Goal: Transaction & Acquisition: Purchase product/service

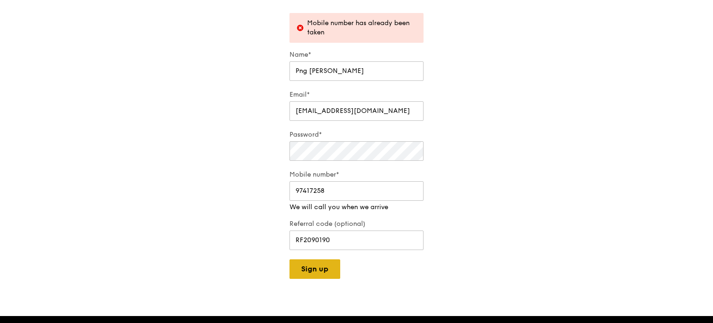
type input "97417258"
click at [324, 271] on div "A Virtual Wedding Affair Plan the perfect celebration with us, all in a weekend…" at bounding box center [356, 225] width 713 height 731
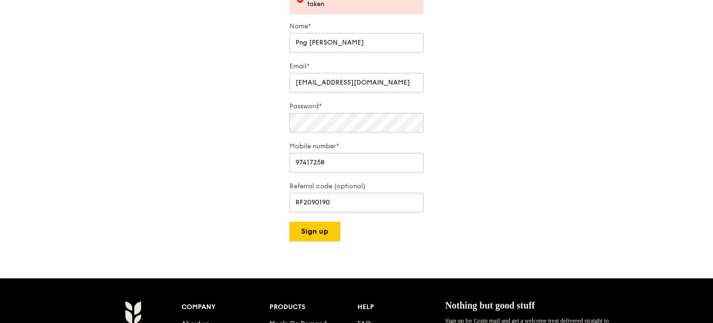
scroll to position [186, 0]
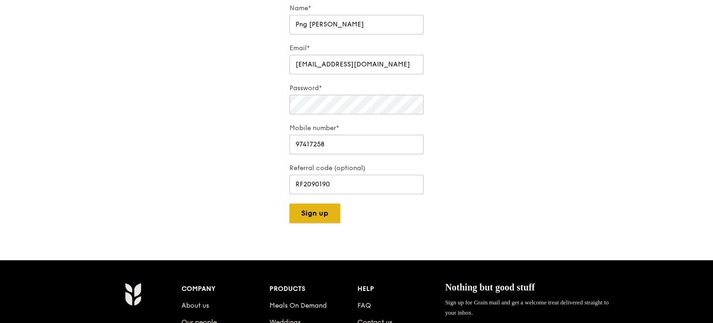
click at [308, 217] on button "Sign up" at bounding box center [314, 214] width 51 height 20
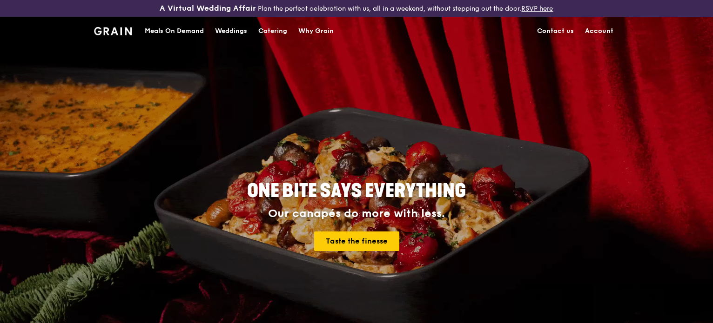
click at [600, 30] on link "Account" at bounding box center [599, 31] width 40 height 28
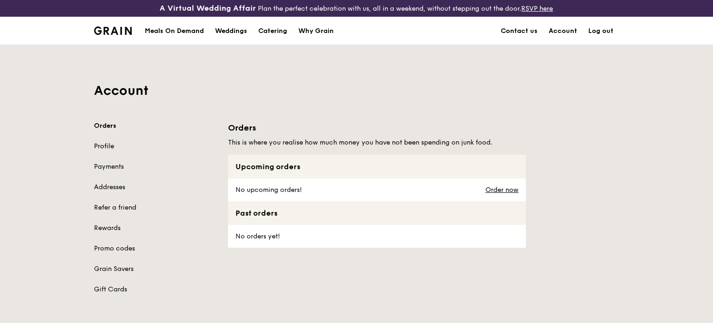
click at [108, 142] on link "Profile" at bounding box center [155, 146] width 123 height 9
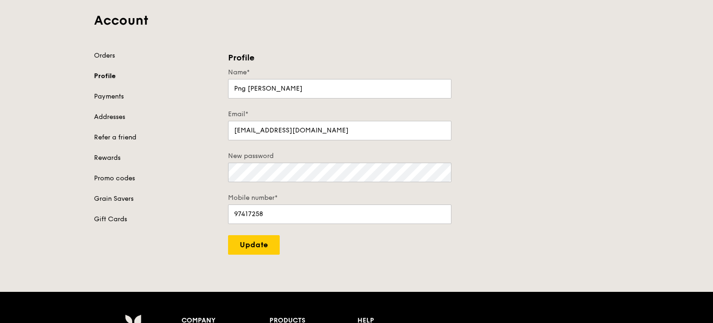
scroll to position [33, 0]
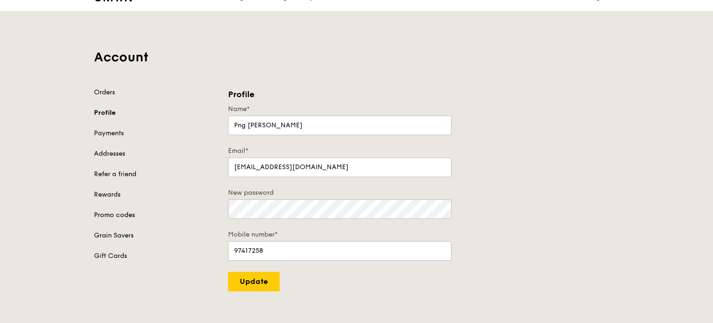
click at [126, 212] on link "Promo codes" at bounding box center [155, 215] width 123 height 9
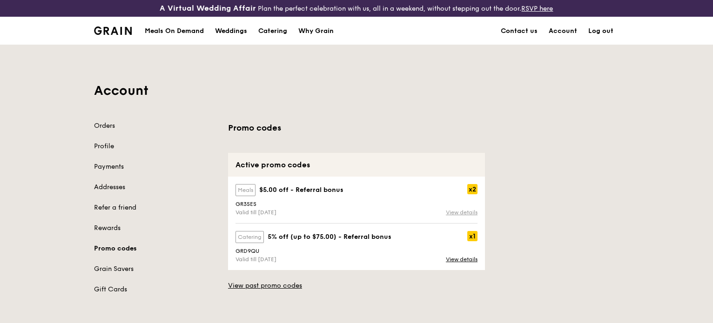
click at [451, 214] on link "View details" at bounding box center [462, 212] width 32 height 7
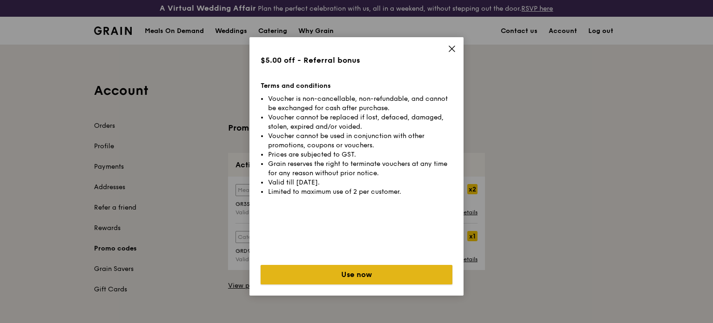
click at [395, 278] on button "Use now" at bounding box center [357, 275] width 192 height 20
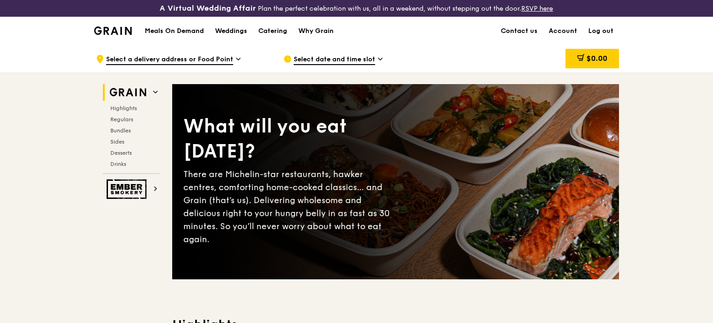
click at [355, 61] on span "Select date and time slot" at bounding box center [334, 60] width 81 height 10
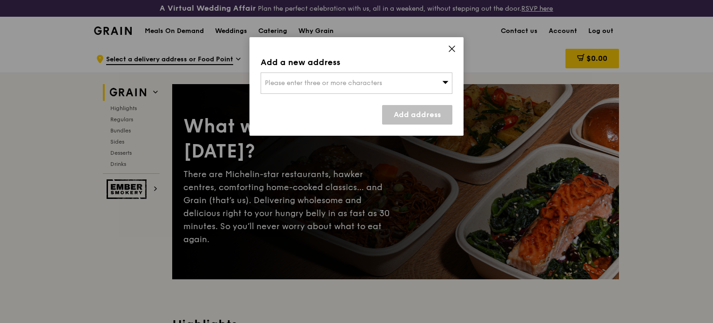
click at [450, 49] on icon at bounding box center [452, 49] width 8 height 8
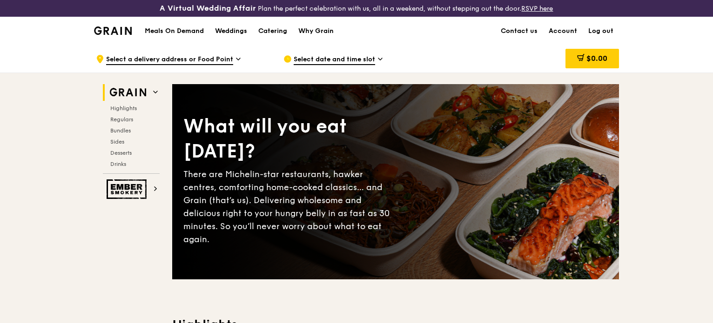
click at [236, 58] on icon at bounding box center [238, 59] width 5 height 8
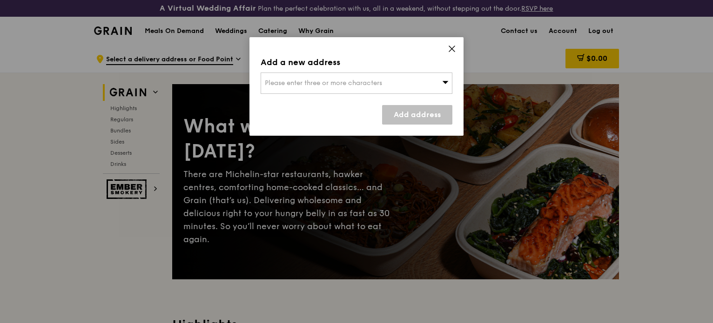
click at [303, 82] on span "Please enter three or more characters" at bounding box center [323, 83] width 117 height 8
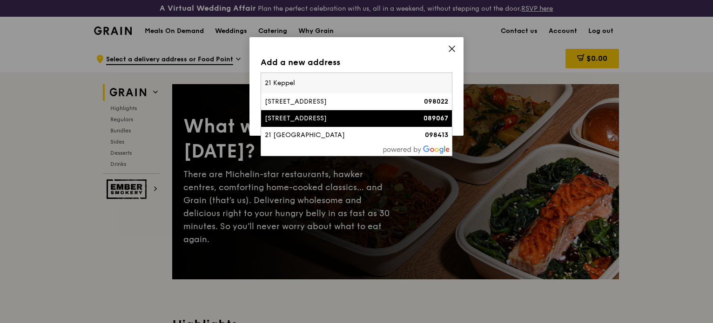
type input "21 Keppel"
click at [442, 120] on strong "089067" at bounding box center [435, 118] width 25 height 8
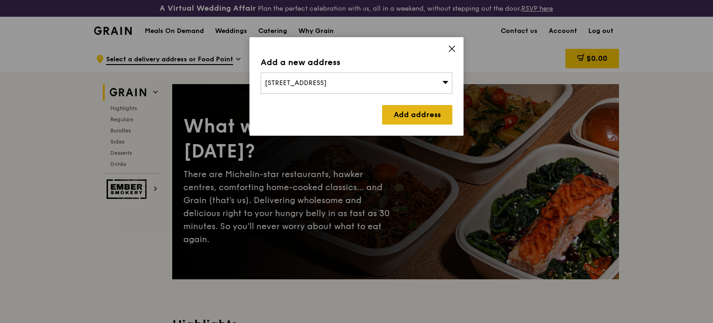
click at [426, 120] on link "Add address" at bounding box center [417, 115] width 70 height 20
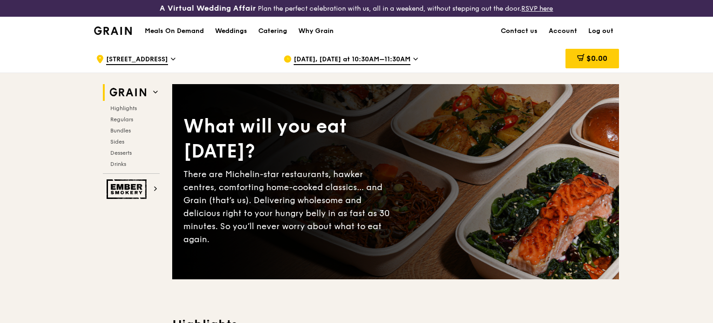
click at [406, 62] on span "[DATE], [DATE] at 10:30AM–11:30AM" at bounding box center [352, 60] width 117 height 10
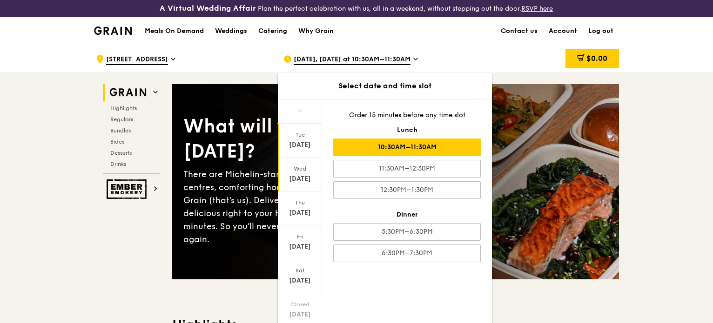
click at [306, 175] on div "[DATE]" at bounding box center [299, 178] width 41 height 9
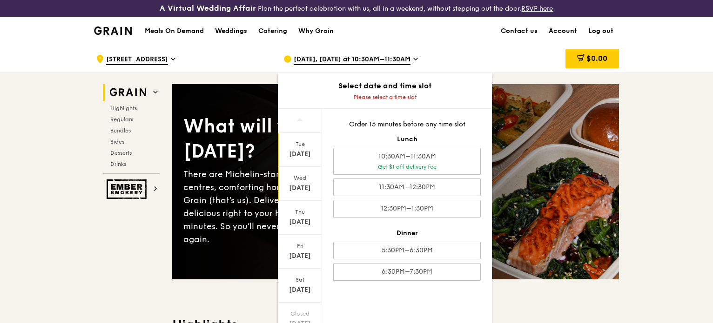
click at [291, 154] on div "[DATE]" at bounding box center [299, 154] width 41 height 9
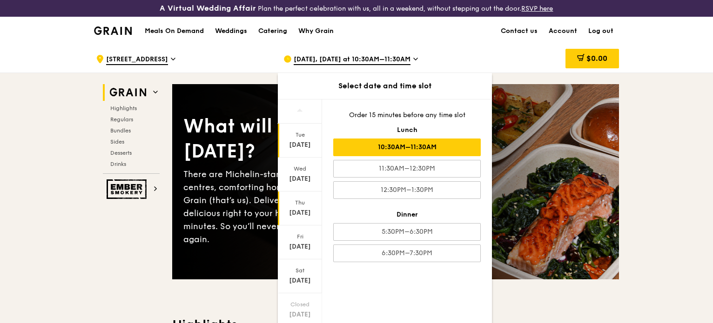
click at [299, 221] on div "[DATE]" at bounding box center [300, 209] width 44 height 34
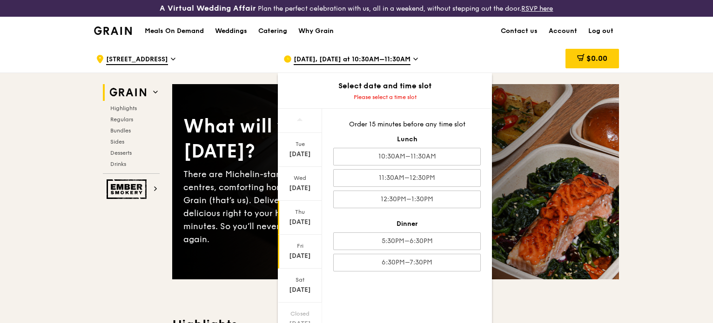
click at [313, 252] on div "[DATE]" at bounding box center [299, 256] width 41 height 9
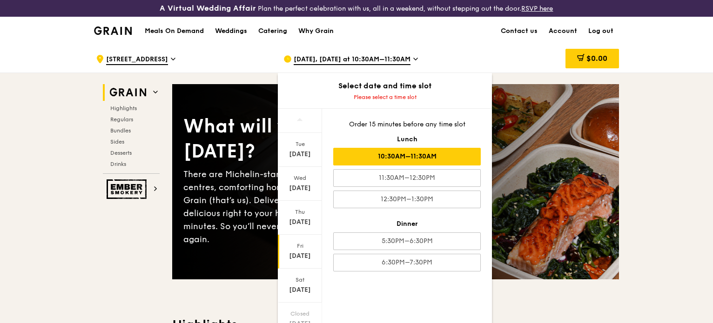
click at [381, 161] on div "10:30AM–11:30AM" at bounding box center [406, 157] width 147 height 18
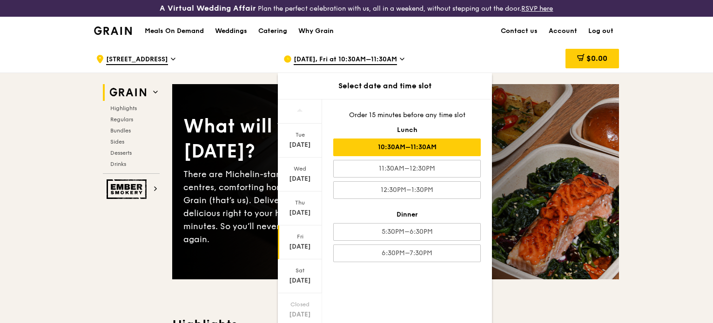
click at [440, 50] on div "[DATE], Fri at 10:30AM–11:30AM" at bounding box center [369, 59] width 173 height 28
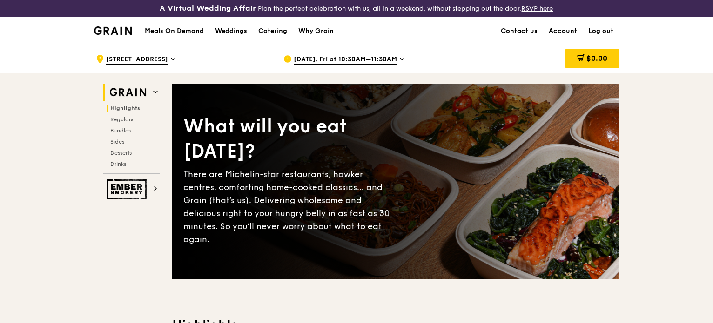
click at [122, 107] on span "Highlights" at bounding box center [125, 108] width 30 height 7
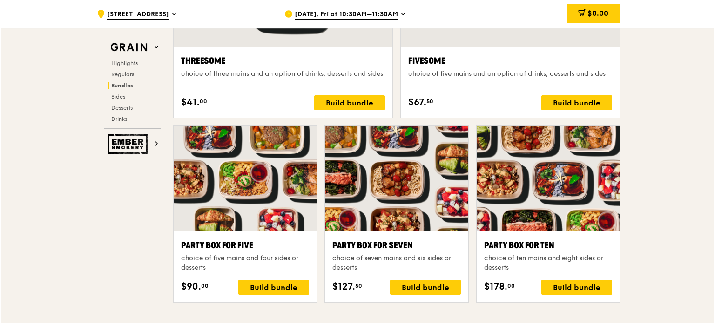
scroll to position [1721, 0]
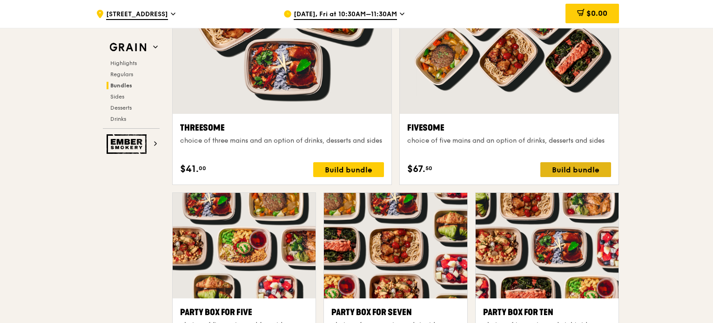
click at [571, 173] on div "Build bundle" at bounding box center [575, 169] width 71 height 15
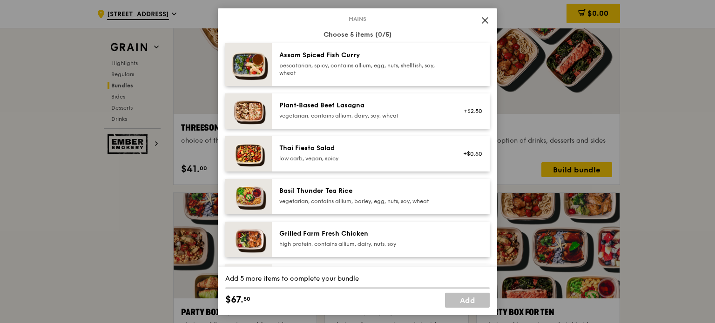
scroll to position [47, 0]
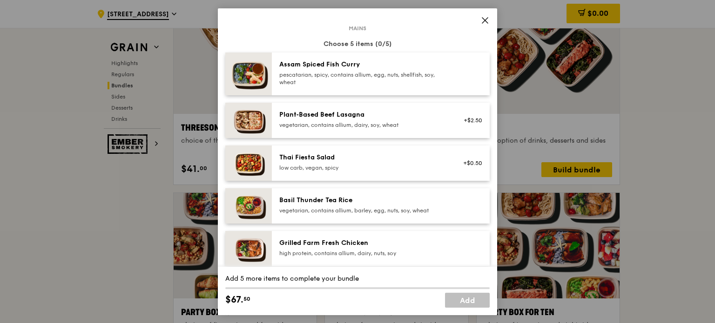
click at [431, 209] on div "vegetarian, contains allium, barley, egg, nuts, soy, wheat" at bounding box center [362, 210] width 167 height 7
click at [293, 208] on div "vegetarian, contains allium, barley, egg, nuts, soy, wheat" at bounding box center [362, 210] width 167 height 7
click at [354, 80] on div "pescatarian, spicy, contains allium, egg, nuts, shellfish, soy, wheat" at bounding box center [362, 78] width 167 height 15
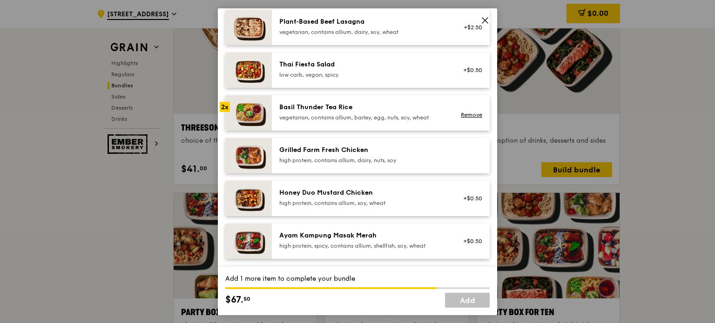
scroll to position [140, 0]
click at [294, 165] on div "Grilled Farm Fresh Chicken high protein, contains allium, dairy, nuts, soy" at bounding box center [363, 155] width 178 height 20
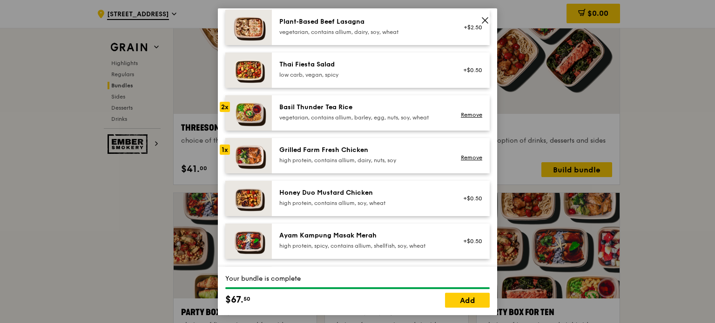
click at [294, 165] on div "Grilled Farm Fresh Chicken high protein, contains allium, dairy, nuts, soy" at bounding box center [363, 155] width 178 height 20
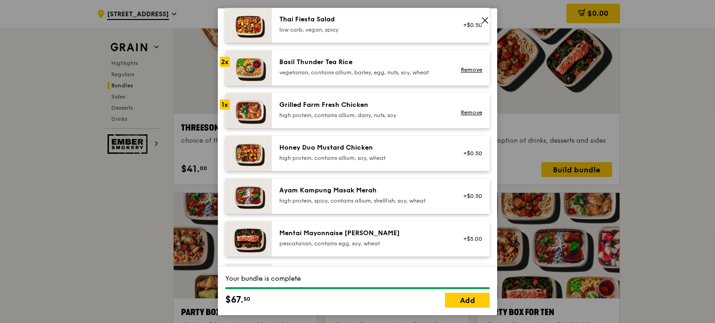
scroll to position [186, 0]
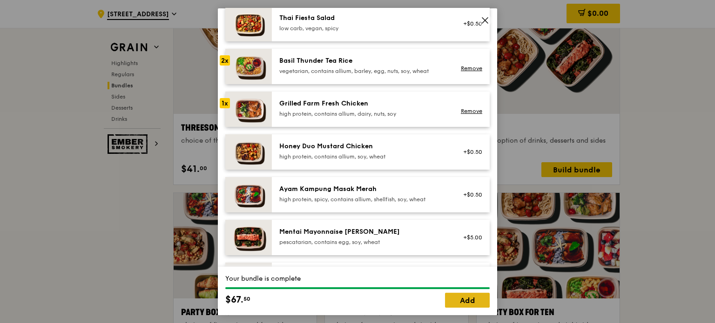
click at [469, 301] on link "Add" at bounding box center [467, 300] width 45 height 15
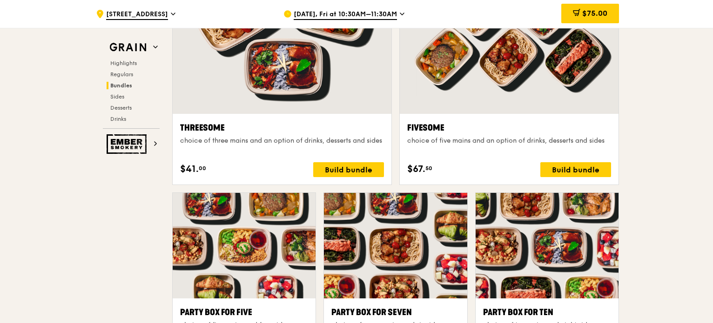
click at [293, 138] on div "choice of three mains and an option of drinks, desserts and sides" at bounding box center [282, 140] width 204 height 9
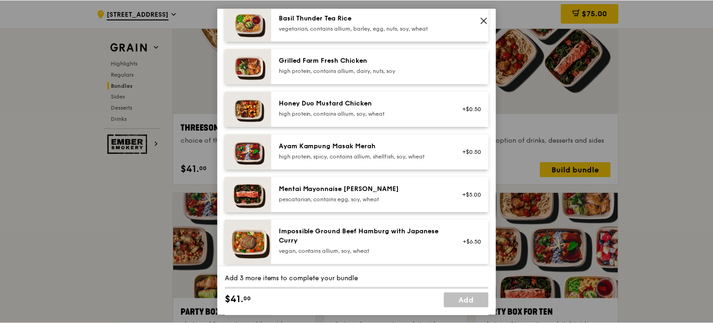
scroll to position [233, 0]
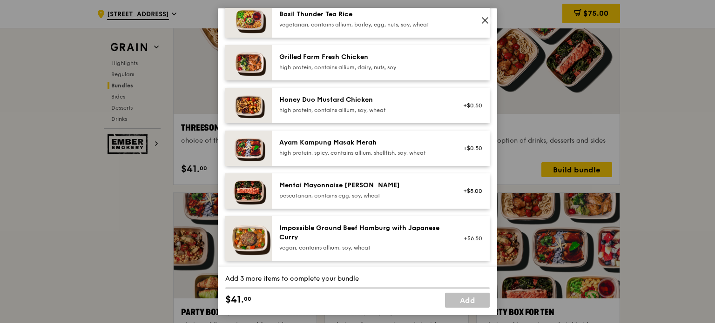
click at [482, 24] on icon at bounding box center [485, 20] width 8 height 8
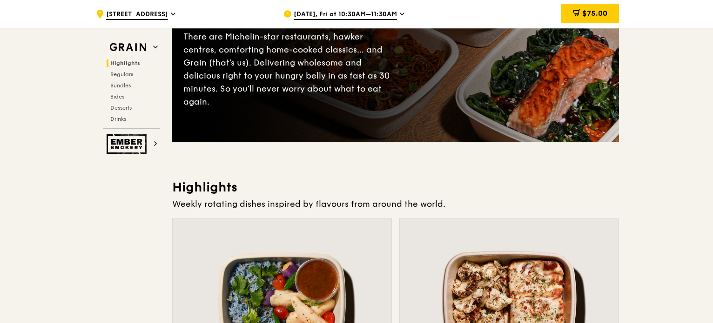
scroll to position [0, 0]
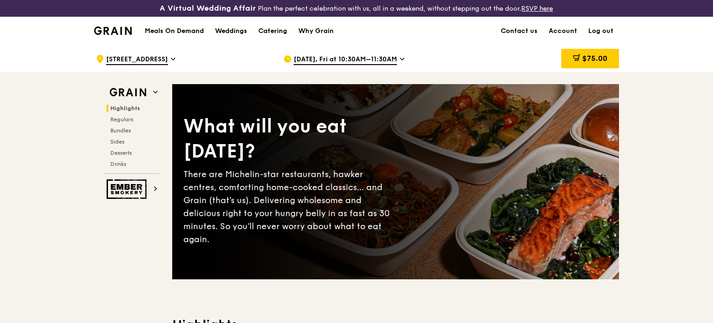
click at [134, 107] on span "Highlights" at bounding box center [125, 108] width 30 height 7
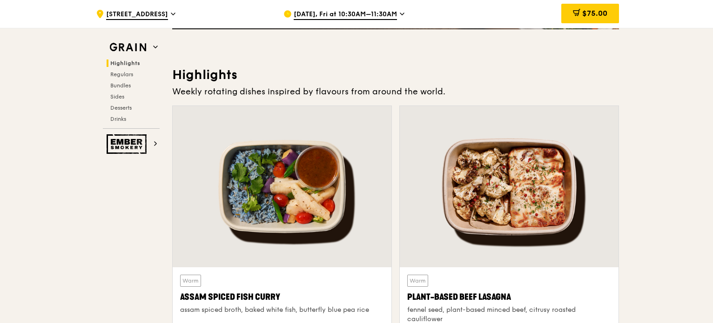
scroll to position [279, 0]
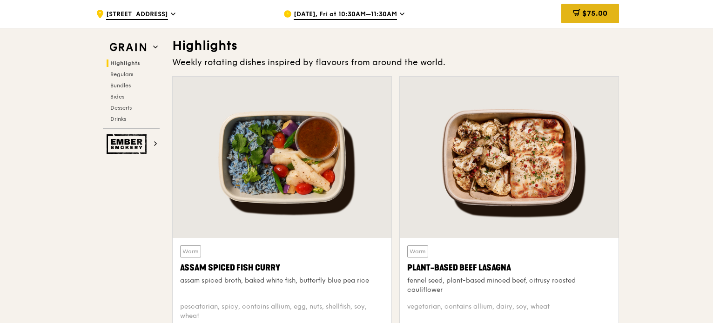
click at [596, 15] on span "$75.00" at bounding box center [594, 13] width 25 height 9
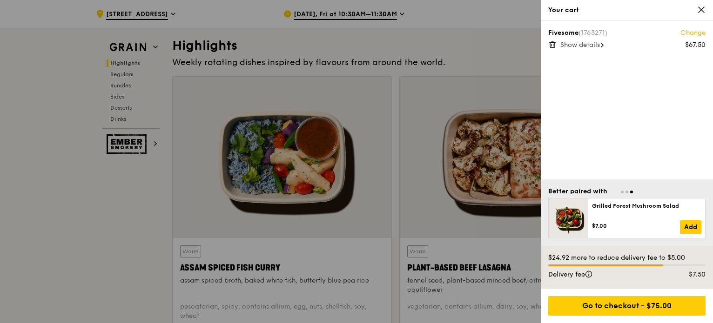
click at [588, 48] on span "Show details" at bounding box center [580, 45] width 40 height 8
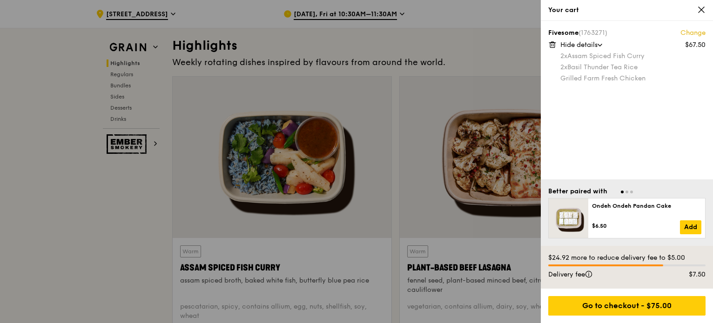
click at [126, 83] on div at bounding box center [356, 161] width 713 height 323
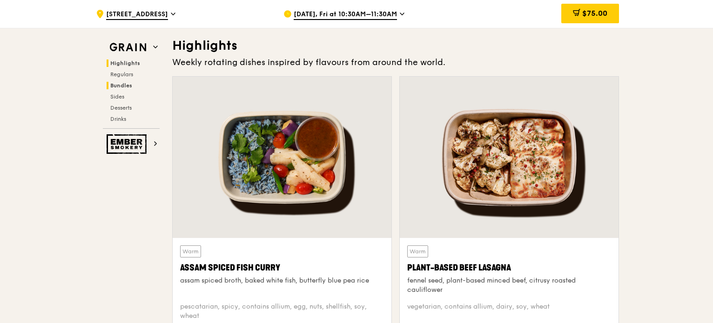
click at [125, 87] on span "Bundles" at bounding box center [121, 85] width 22 height 7
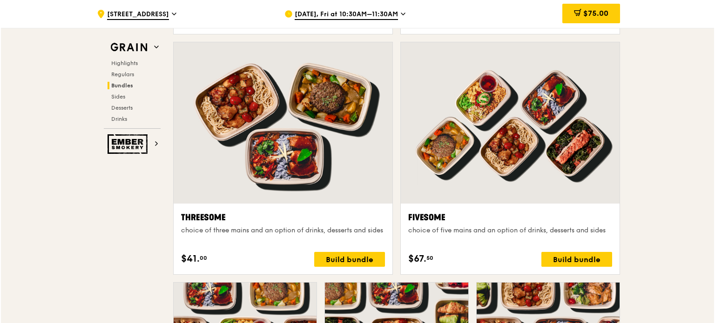
scroll to position [1645, 0]
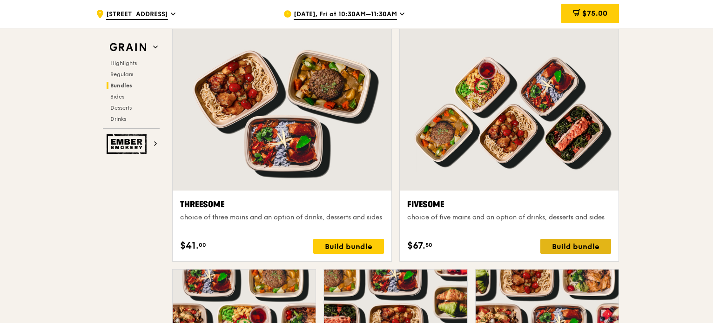
click at [588, 249] on div "Build bundle" at bounding box center [575, 246] width 71 height 15
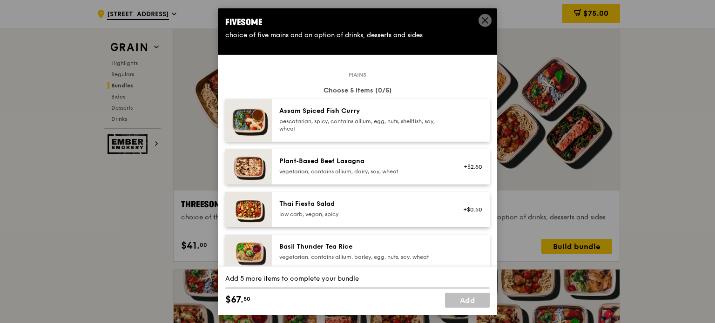
click at [371, 122] on div "pescatarian, spicy, contains allium, egg, nuts, shellfish, soy, wheat" at bounding box center [362, 124] width 167 height 15
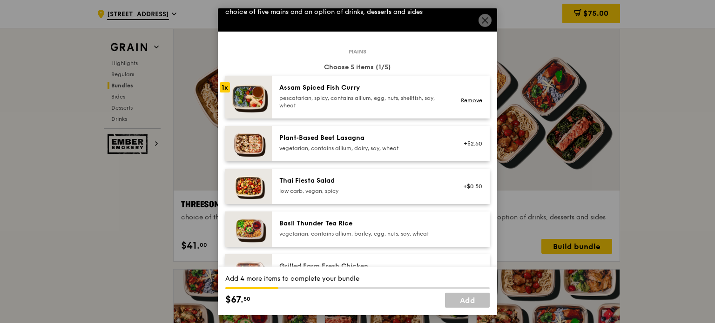
scroll to position [93, 0]
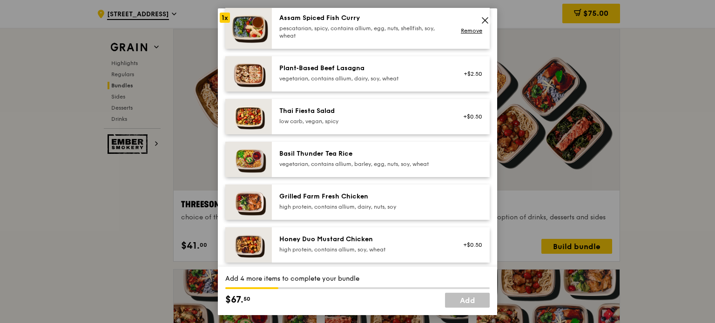
click at [334, 160] on div "Basil Thunder Tea Rice vegetarian, contains allium, barley, egg, nuts, soy, whe…" at bounding box center [362, 158] width 167 height 19
click at [344, 208] on div "high protein, contains allium, dairy, nuts, soy" at bounding box center [362, 206] width 167 height 7
click at [328, 160] on div "vegetarian, contains allium, barley, egg, nuts, soy, wheat" at bounding box center [362, 163] width 167 height 7
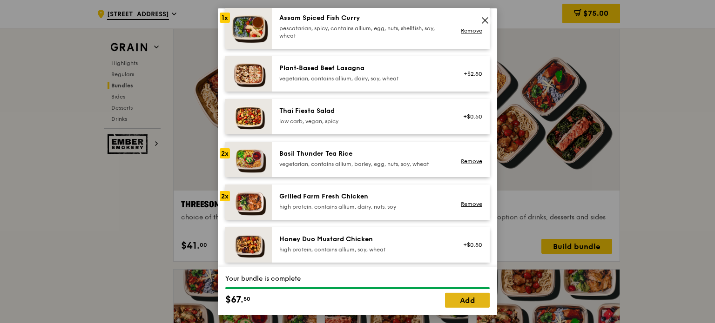
click at [459, 304] on link "Add" at bounding box center [467, 300] width 45 height 15
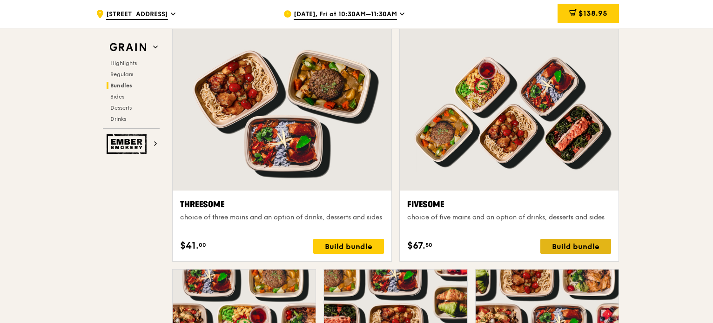
click at [559, 249] on div "Build bundle" at bounding box center [575, 246] width 71 height 15
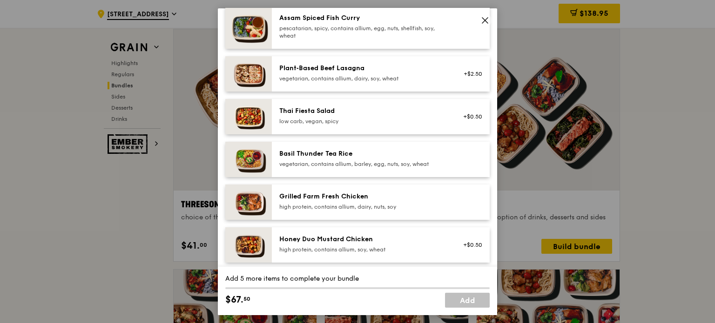
click at [366, 210] on div "Grilled Farm Fresh Chicken high protein, contains allium, dairy, nuts, soy" at bounding box center [363, 202] width 178 height 20
click at [434, 241] on div "Honey Duo Mustard Chicken" at bounding box center [362, 238] width 167 height 9
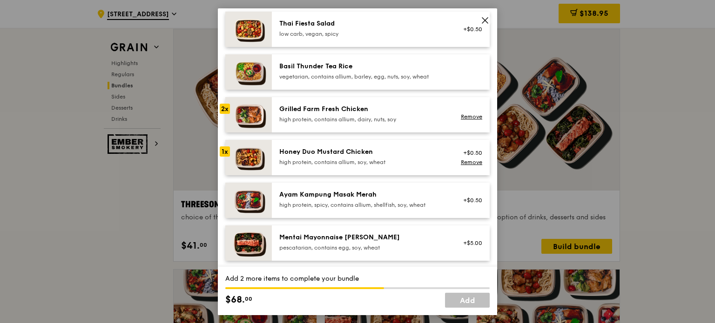
scroll to position [186, 0]
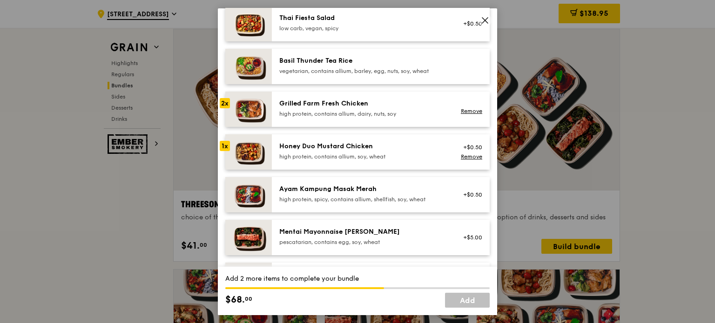
click at [355, 158] on div "high protein, contains allium, soy, wheat" at bounding box center [362, 156] width 167 height 7
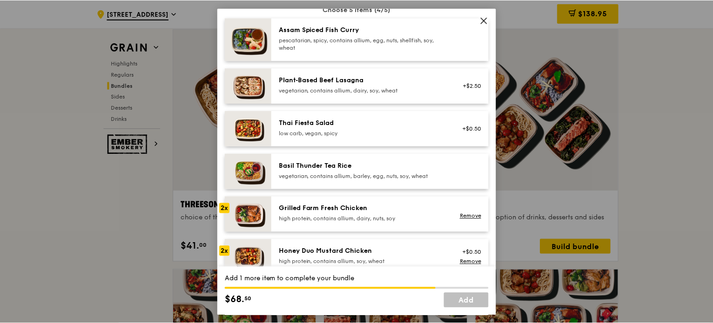
scroll to position [93, 0]
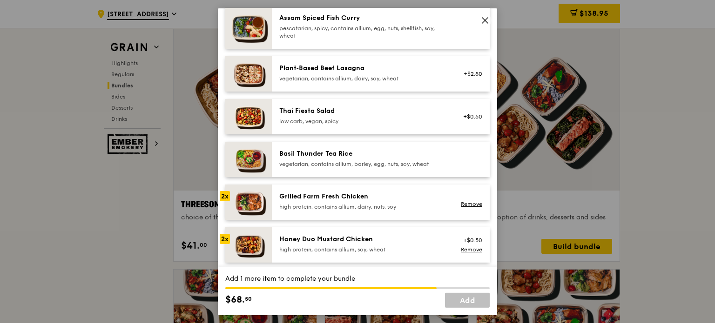
click at [229, 195] on div "2x" at bounding box center [225, 196] width 10 height 10
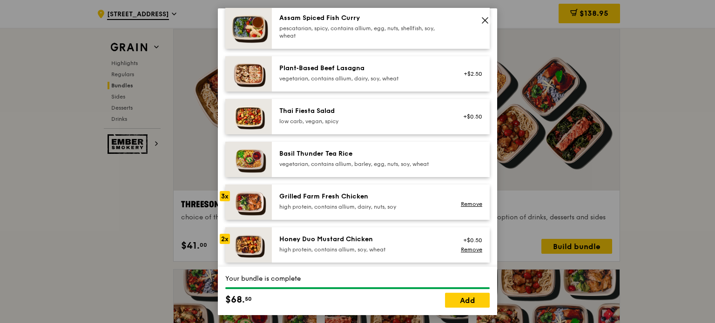
click at [229, 195] on div "3x" at bounding box center [225, 196] width 10 height 10
click at [224, 199] on div "3x" at bounding box center [225, 196] width 10 height 10
click at [251, 31] on img at bounding box center [248, 27] width 47 height 43
click at [461, 204] on link "Remove" at bounding box center [471, 204] width 21 height 7
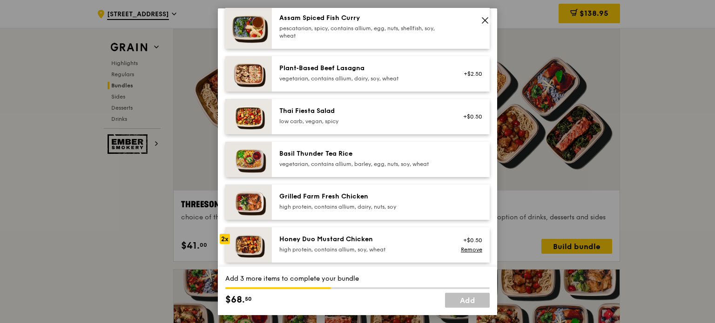
click at [264, 23] on img at bounding box center [248, 27] width 47 height 43
click at [377, 166] on div "vegetarian, contains allium, barley, egg, nuts, soy, wheat" at bounding box center [362, 163] width 167 height 7
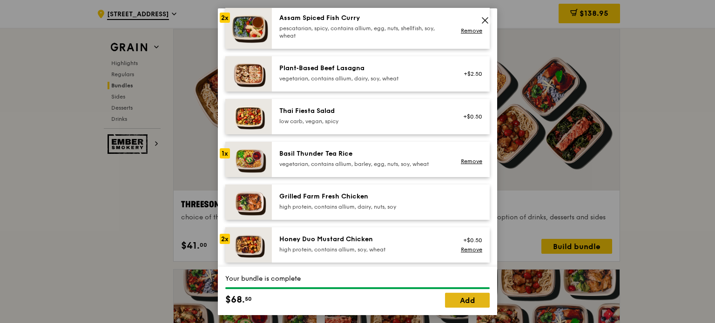
click at [473, 298] on link "Add" at bounding box center [467, 300] width 45 height 15
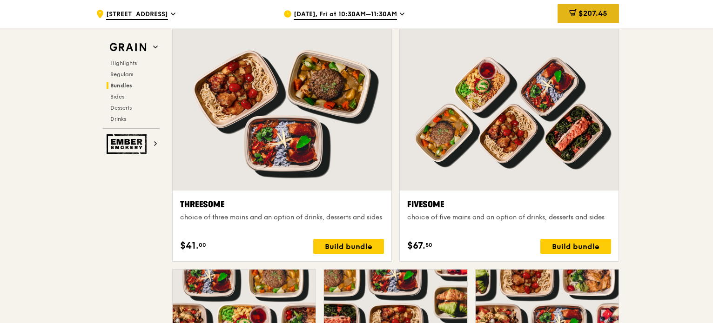
click at [602, 13] on span "$207.45" at bounding box center [592, 13] width 29 height 9
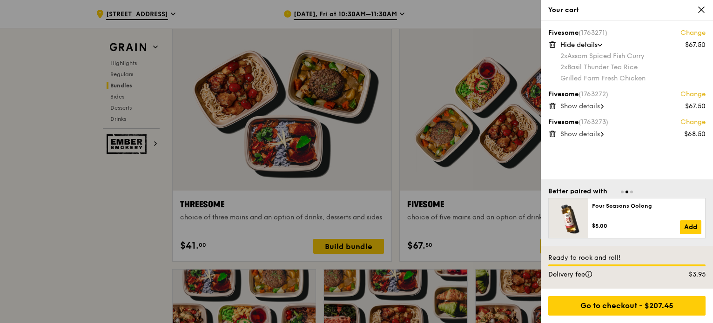
click at [588, 135] on span "Show details" at bounding box center [580, 134] width 40 height 8
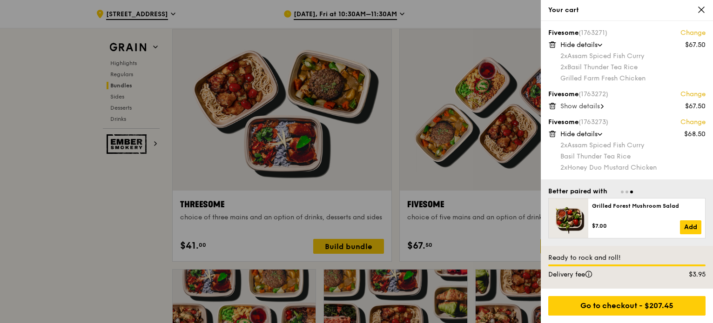
click at [586, 107] on span "Show details" at bounding box center [580, 106] width 40 height 8
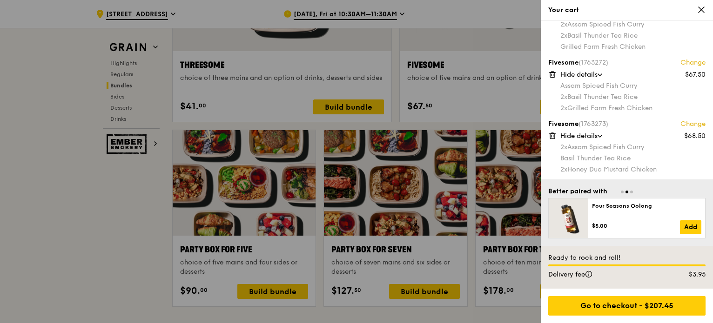
scroll to position [32, 0]
click at [704, 14] on span at bounding box center [701, 10] width 8 height 9
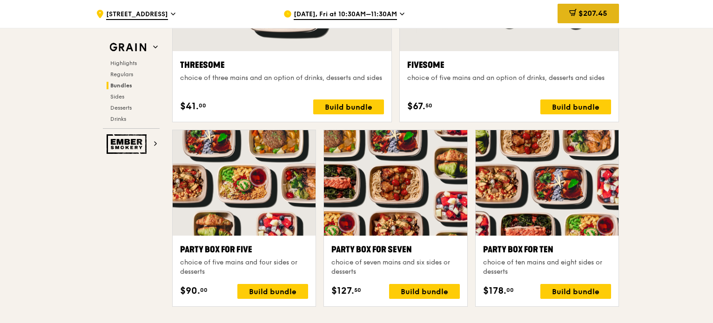
click at [612, 19] on div "$207.45" at bounding box center [587, 14] width 61 height 20
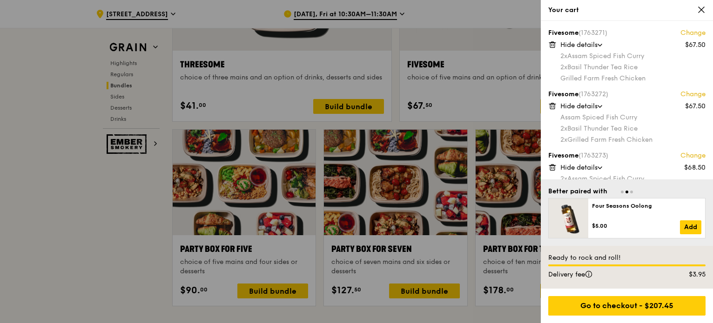
scroll to position [1785, 0]
click at [700, 9] on icon at bounding box center [701, 10] width 8 height 8
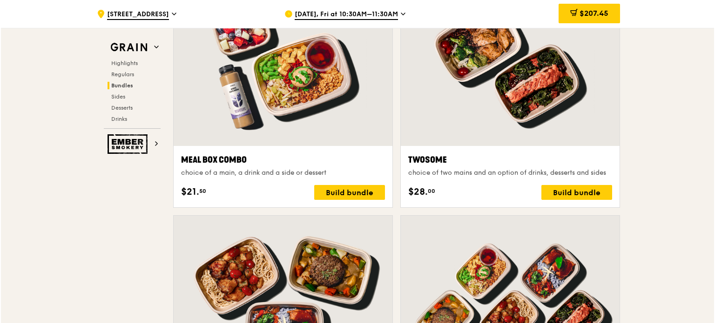
scroll to position [1459, 0]
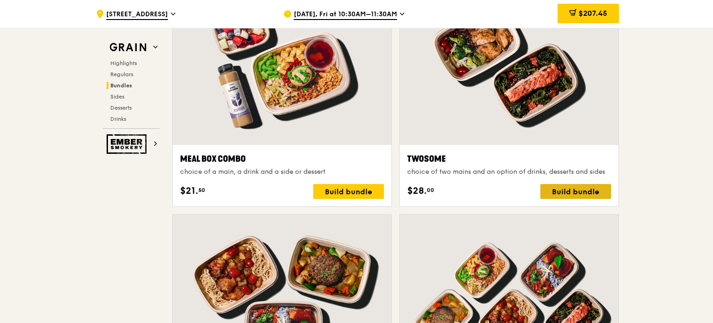
click at [562, 189] on div "Build bundle" at bounding box center [575, 191] width 71 height 15
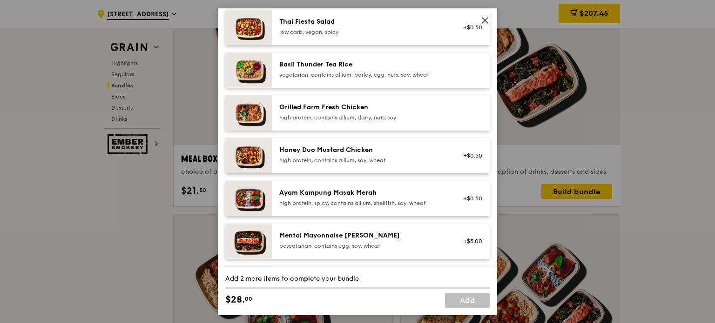
scroll to position [186, 0]
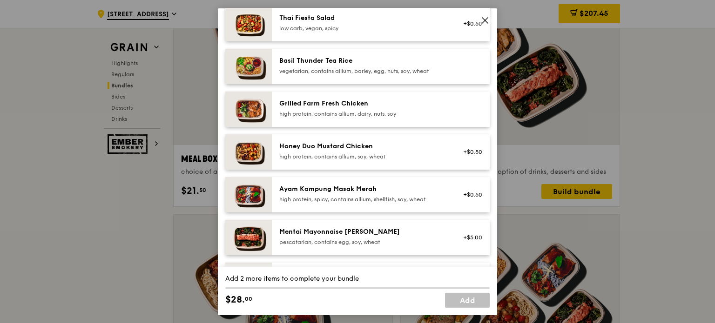
click at [428, 165] on div "Honey Duo Mustard Chicken high protein, contains allium, soy, wheat +$0.50" at bounding box center [381, 151] width 218 height 35
click at [428, 165] on div "Honey Duo Mustard Chicken high protein, contains allium, soy, wheat +$0.50 Remo…" at bounding box center [381, 151] width 218 height 35
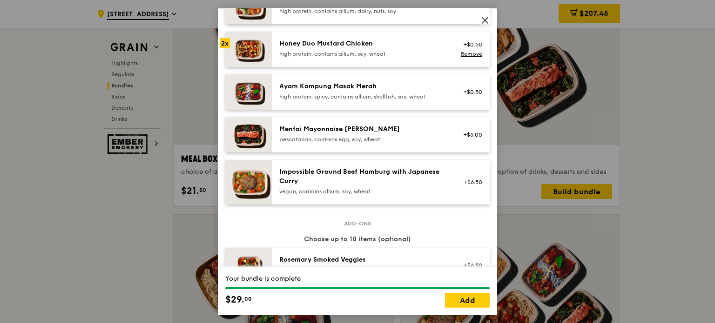
scroll to position [326, 0]
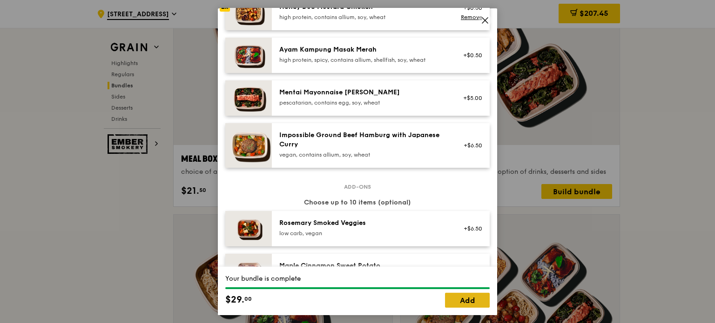
click at [460, 303] on link "Add" at bounding box center [467, 300] width 45 height 15
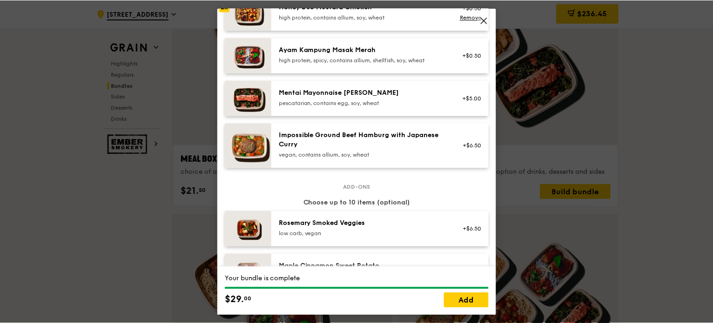
scroll to position [1459, 0]
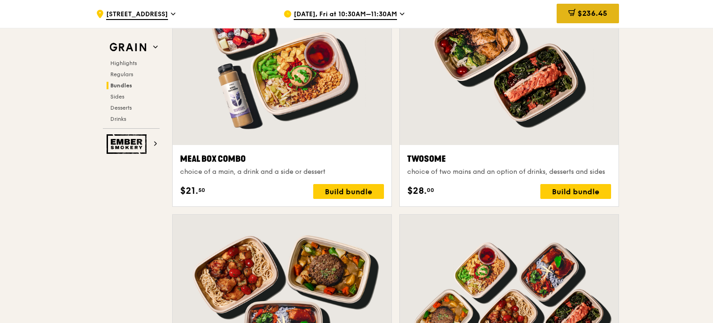
click at [575, 9] on div "$236.45" at bounding box center [587, 14] width 62 height 20
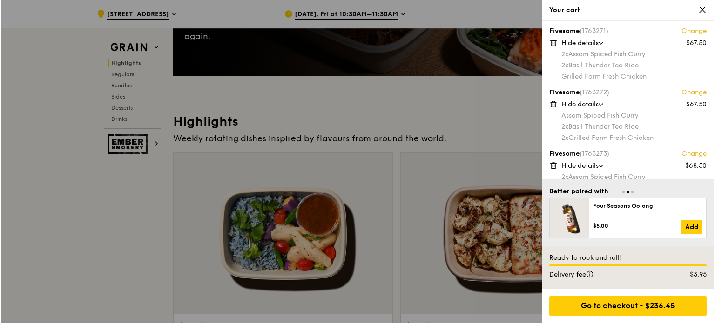
scroll to position [0, 0]
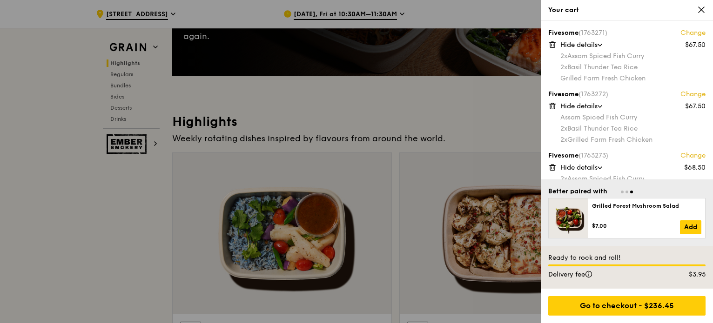
click at [692, 94] on link "Change" at bounding box center [692, 94] width 25 height 9
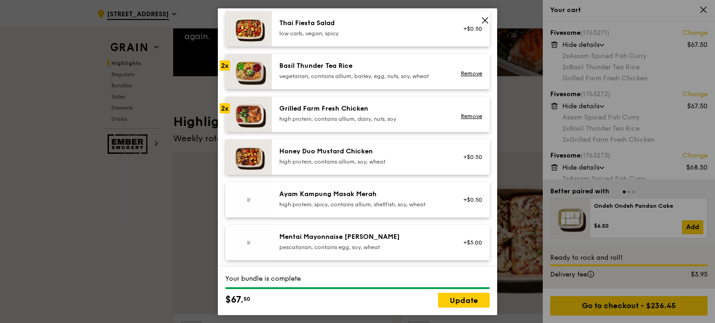
scroll to position [186, 0]
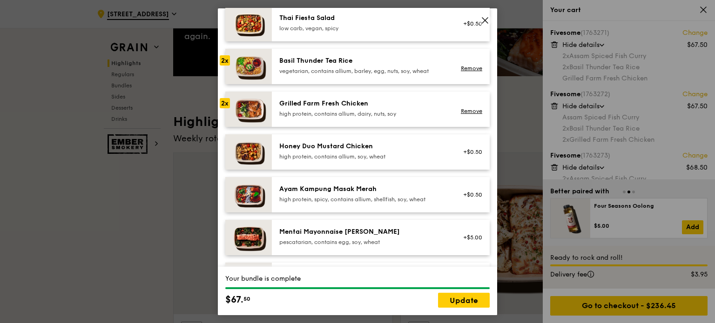
click at [361, 156] on div "high protein, contains allium, soy, wheat" at bounding box center [362, 156] width 167 height 7
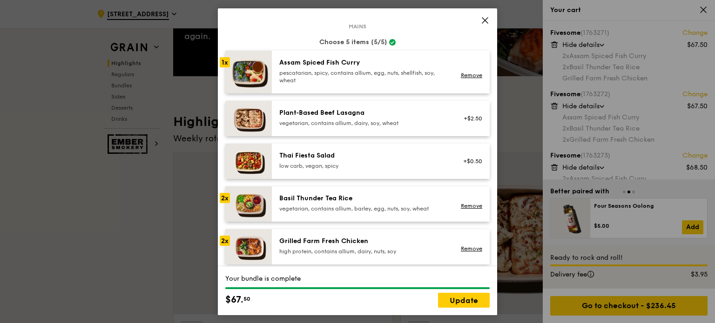
scroll to position [0, 0]
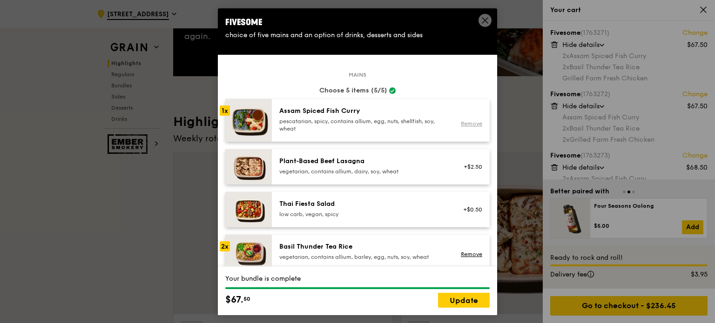
click at [463, 123] on link "Remove" at bounding box center [471, 123] width 21 height 7
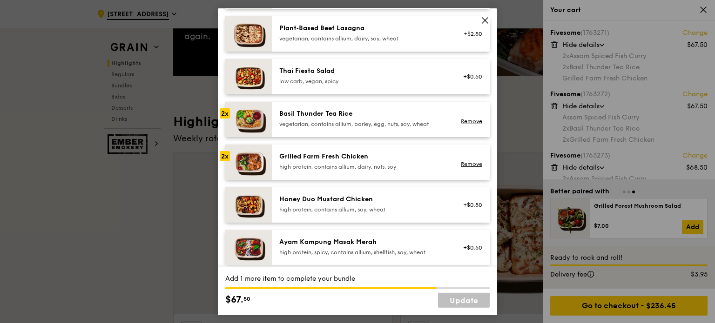
scroll to position [140, 0]
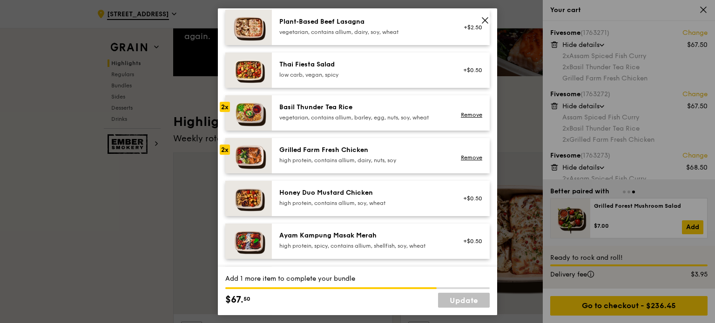
click at [299, 204] on div "high protein, contains allium, soy, wheat" at bounding box center [362, 202] width 167 height 7
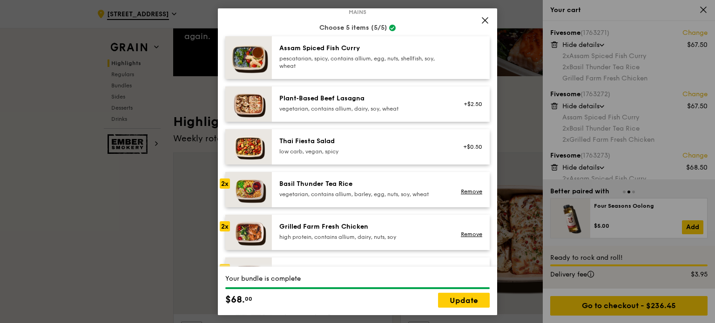
scroll to position [0, 0]
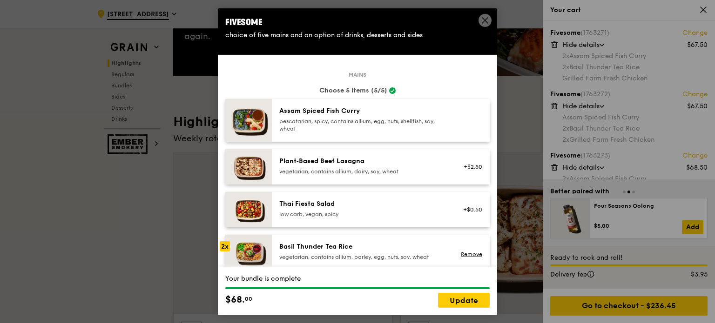
click at [240, 131] on img at bounding box center [248, 120] width 47 height 43
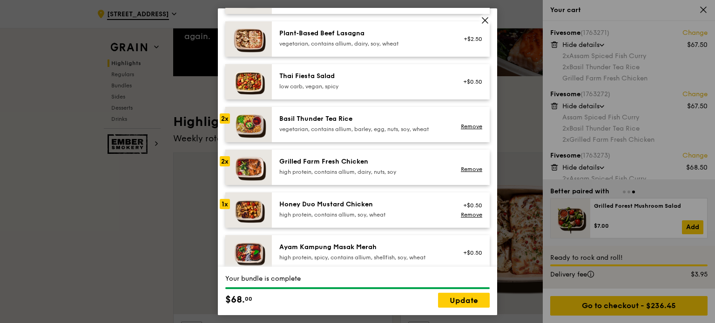
scroll to position [140, 0]
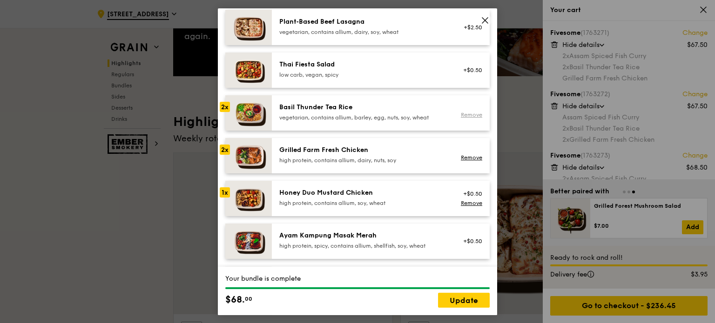
click at [461, 113] on link "Remove" at bounding box center [471, 115] width 21 height 7
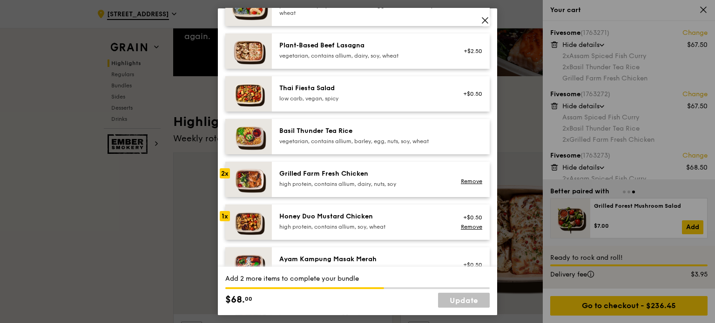
scroll to position [0, 0]
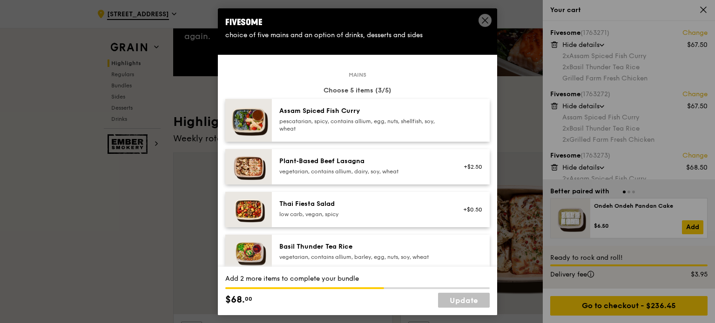
click at [312, 128] on div "pescatarian, spicy, contains allium, egg, nuts, shellfish, soy, wheat" at bounding box center [362, 124] width 167 height 15
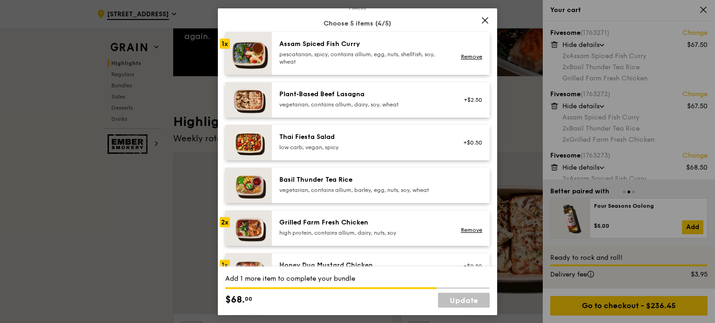
scroll to position [47, 0]
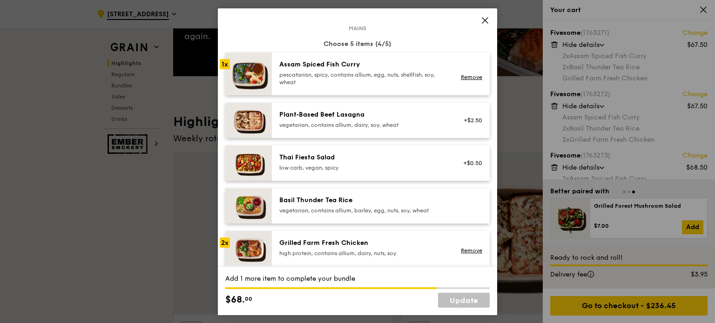
click at [361, 84] on div "pescatarian, spicy, contains allium, egg, nuts, shellfish, soy, wheat" at bounding box center [362, 78] width 167 height 15
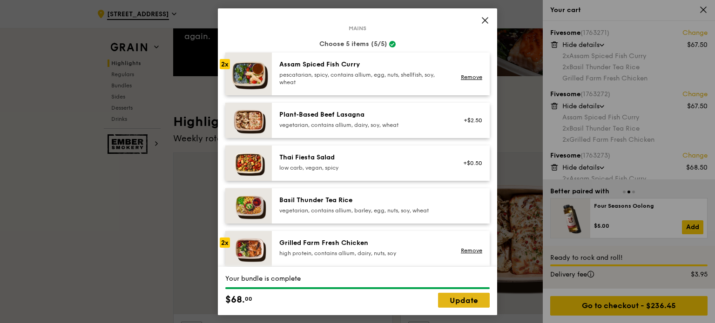
click at [455, 298] on link "Update" at bounding box center [464, 300] width 52 height 15
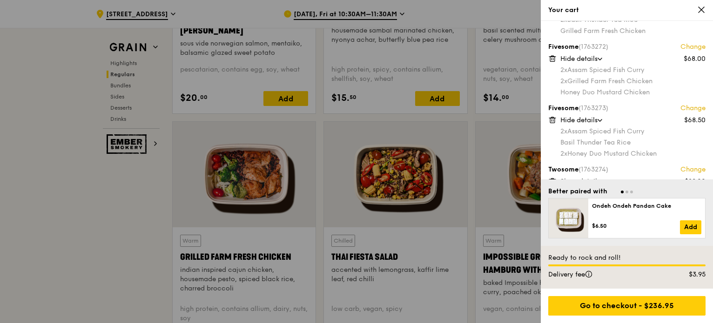
scroll to position [60, 0]
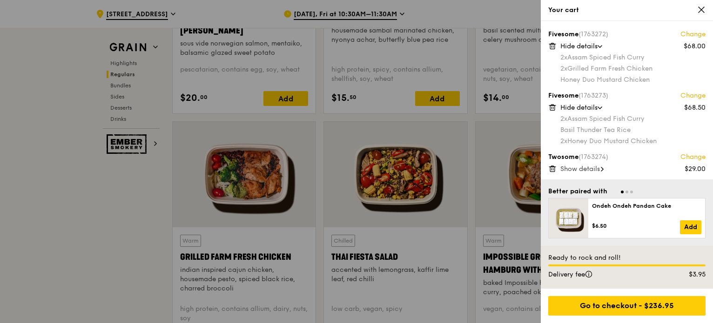
click at [599, 168] on span "Show details" at bounding box center [580, 169] width 40 height 8
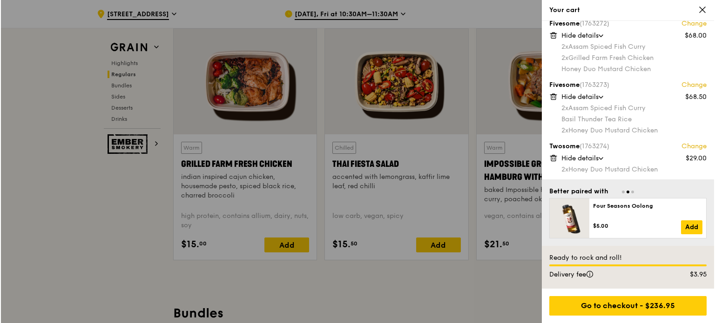
scroll to position [71, 0]
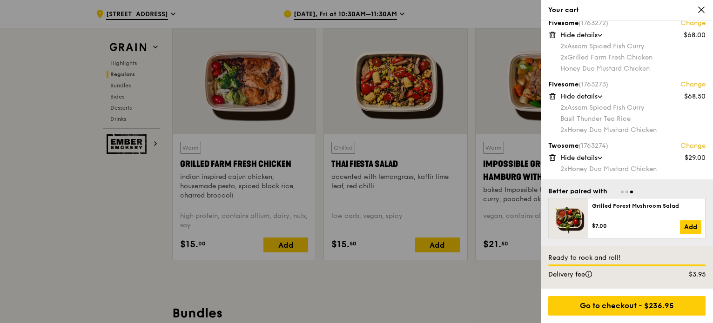
click at [692, 82] on link "Change" at bounding box center [692, 84] width 25 height 9
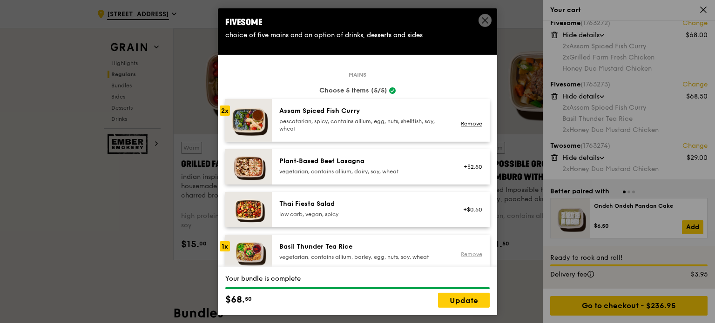
click at [464, 253] on link "Remove" at bounding box center [471, 254] width 21 height 7
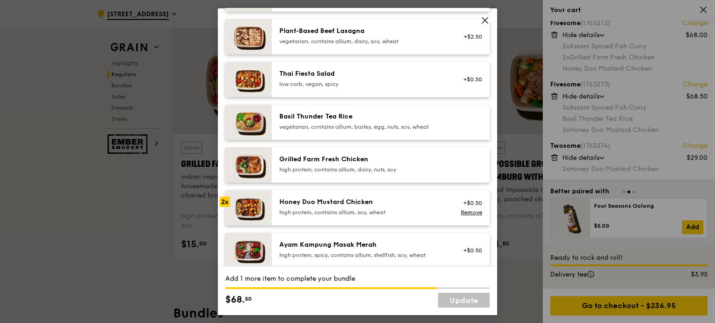
scroll to position [140, 0]
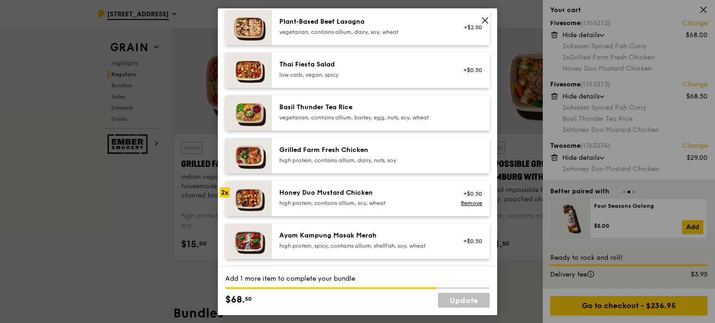
click at [415, 167] on div "Grilled Farm Fresh Chicken high protein, contains allium, dairy, nuts, soy" at bounding box center [381, 155] width 218 height 35
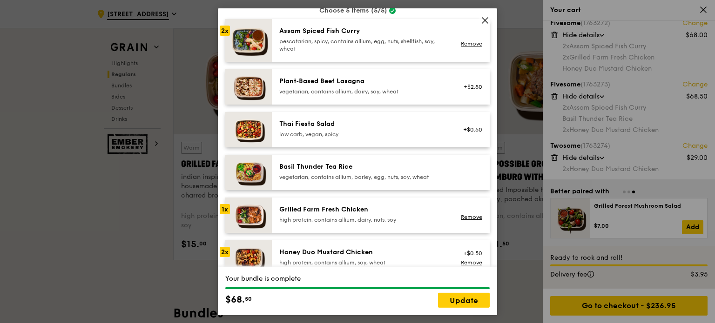
scroll to position [93, 0]
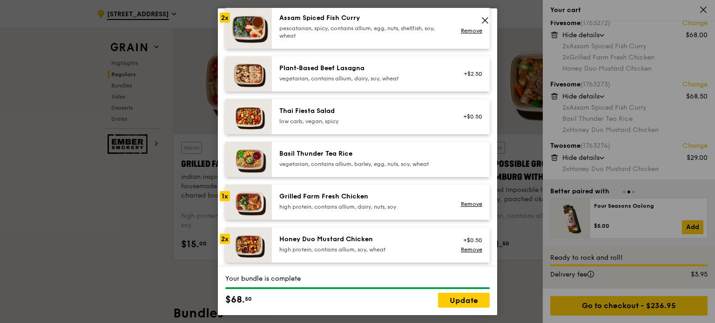
click at [258, 208] on img at bounding box center [248, 201] width 47 height 35
click at [463, 29] on link "Remove" at bounding box center [471, 30] width 21 height 7
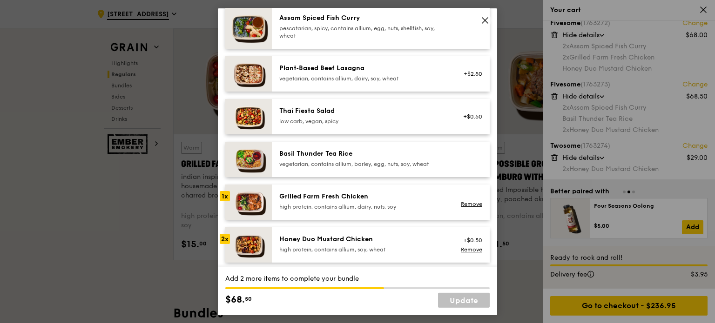
click at [346, 35] on div "pescatarian, spicy, contains allium, egg, nuts, shellfish, soy, wheat" at bounding box center [362, 31] width 167 height 15
click at [283, 208] on div "high protein, contains allium, dairy, nuts, soy" at bounding box center [362, 206] width 167 height 7
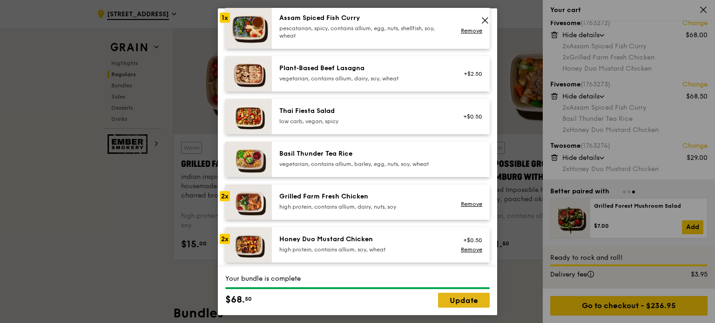
click at [458, 301] on link "Update" at bounding box center [464, 300] width 52 height 15
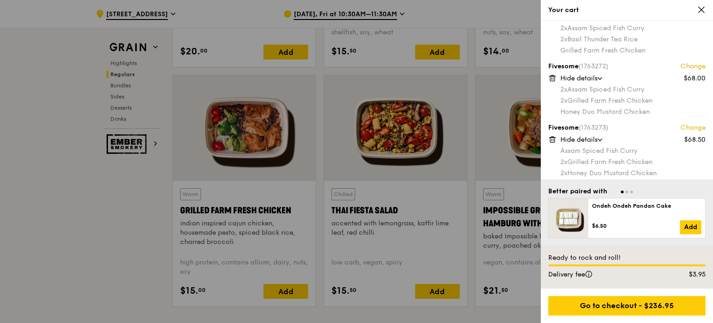
scroll to position [25, 0]
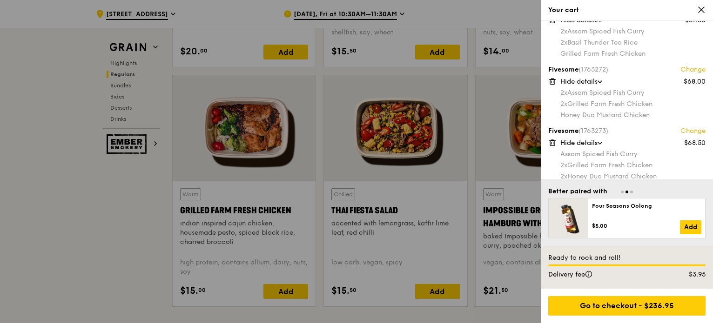
drag, startPoint x: 689, startPoint y: 102, endPoint x: 644, endPoint y: 76, distance: 51.7
click at [644, 76] on div "Fivesome (1763272) Change $68.00 Hide details 2x Assam Spiced Fish [PERSON_NAME…" at bounding box center [626, 92] width 157 height 54
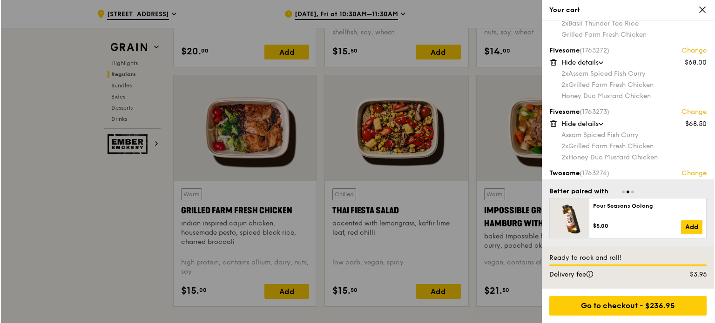
scroll to position [47, 0]
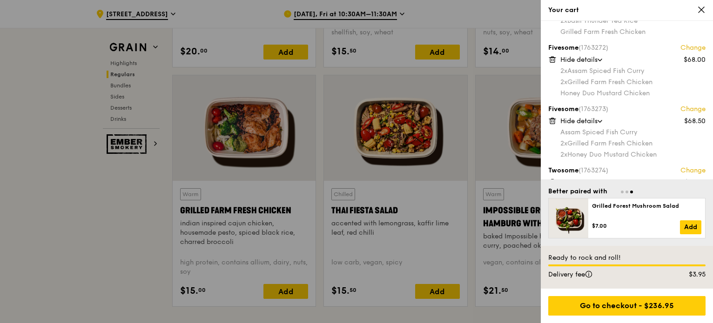
click at [685, 111] on link "Change" at bounding box center [692, 109] width 25 height 9
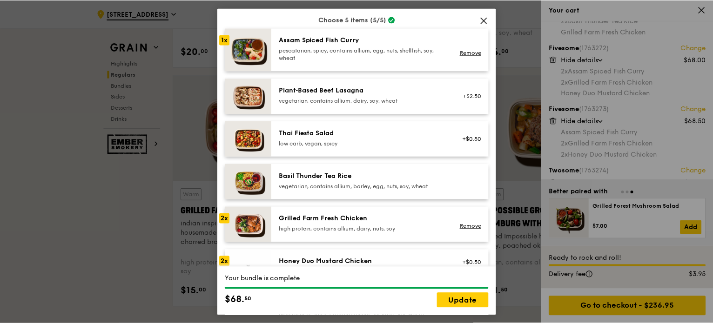
scroll to position [93, 0]
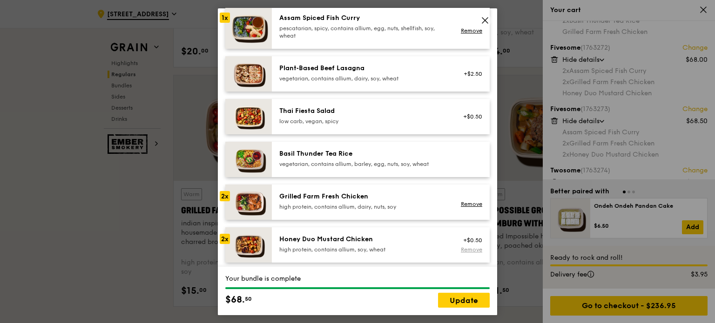
click at [465, 251] on link "Remove" at bounding box center [471, 249] width 21 height 7
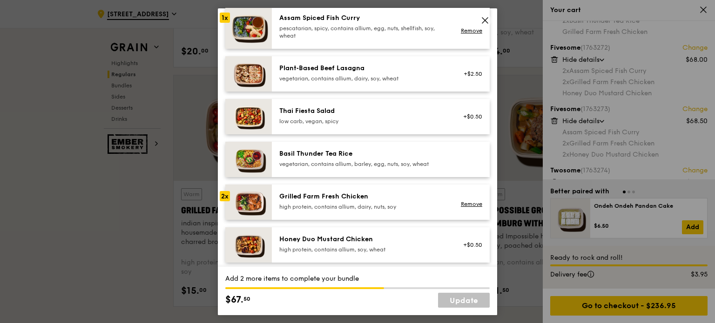
click at [352, 242] on div "Honey Duo Mustard Chicken" at bounding box center [362, 238] width 167 height 9
click at [380, 164] on div "vegetarian, contains allium, barley, egg, nuts, soy, wheat" at bounding box center [362, 163] width 167 height 7
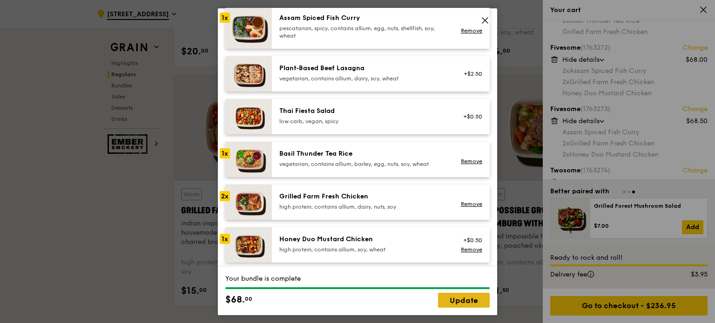
click at [461, 303] on link "Update" at bounding box center [464, 300] width 52 height 15
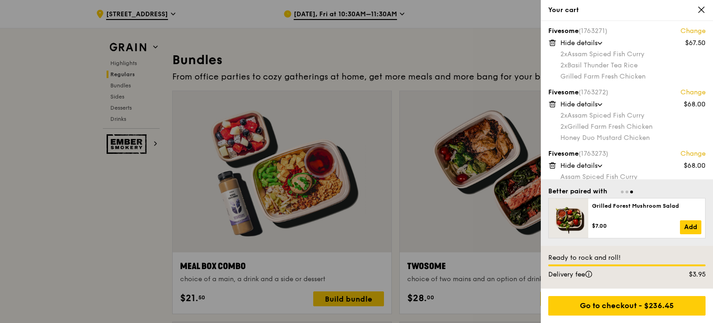
scroll to position [0, 0]
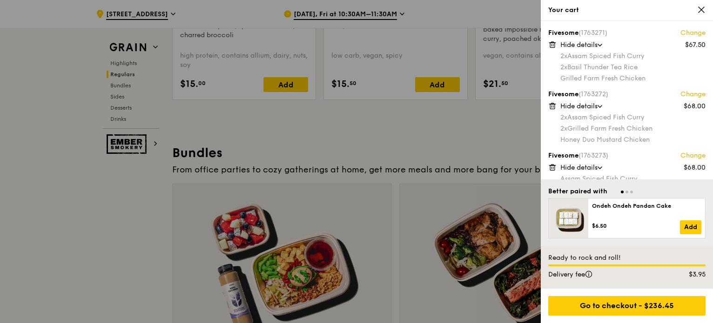
click at [588, 46] on span "Hide details" at bounding box center [578, 45] width 37 height 8
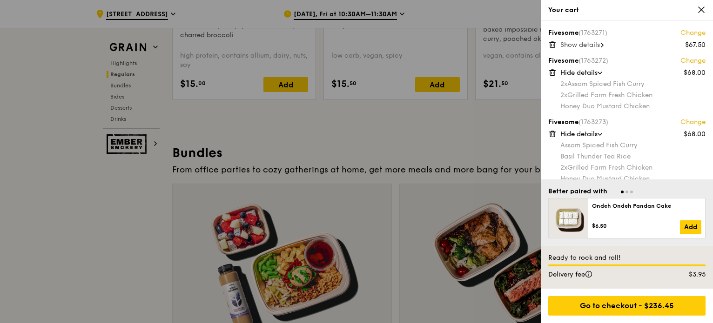
click at [588, 46] on span "Show details" at bounding box center [580, 45] width 40 height 8
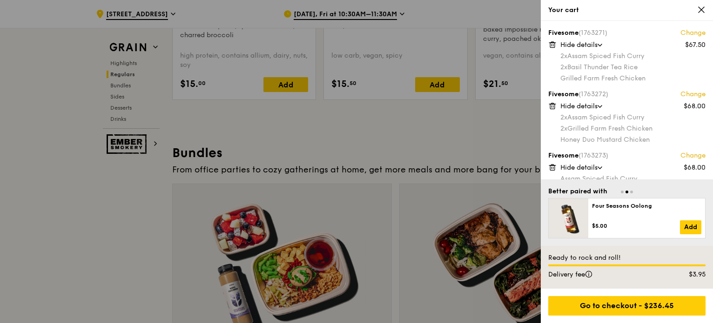
click at [682, 34] on link "Change" at bounding box center [692, 32] width 25 height 9
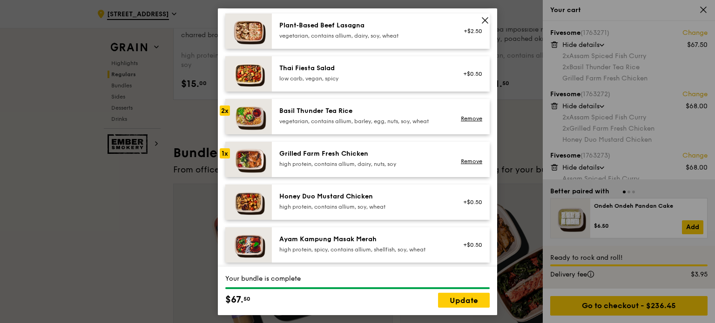
scroll to position [140, 0]
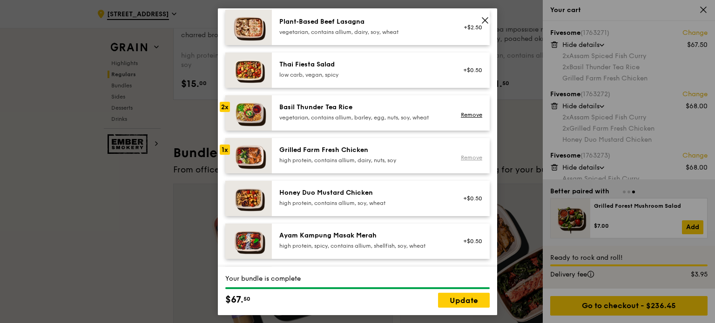
click at [461, 158] on link "Remove" at bounding box center [471, 157] width 21 height 7
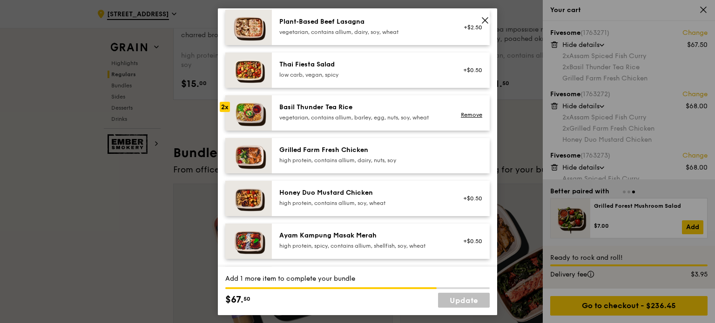
click at [457, 200] on div "+$0.50" at bounding box center [469, 197] width 25 height 7
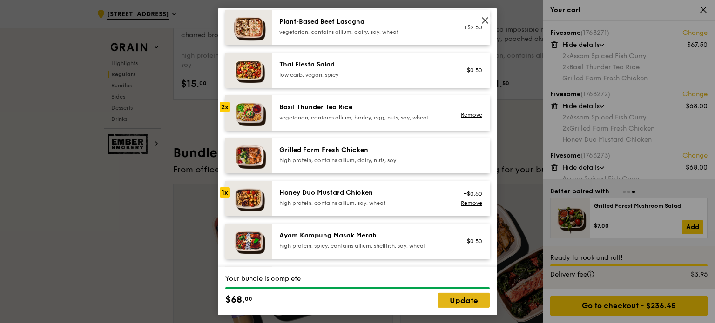
click at [468, 305] on link "Update" at bounding box center [464, 300] width 52 height 15
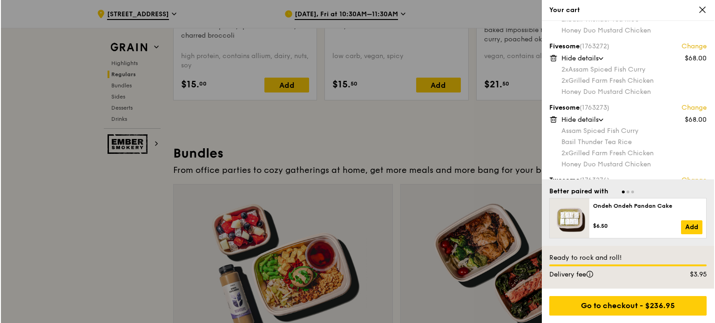
scroll to position [82, 0]
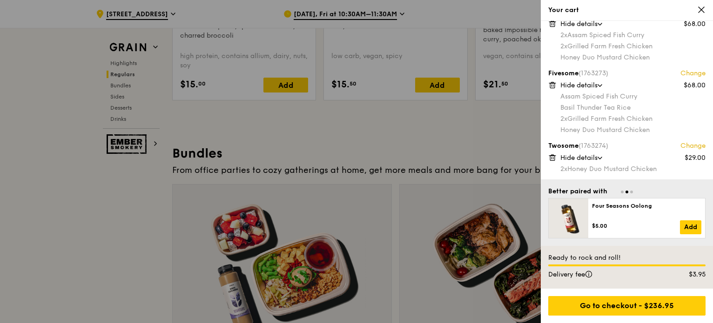
click at [683, 147] on link "Change" at bounding box center [692, 145] width 25 height 9
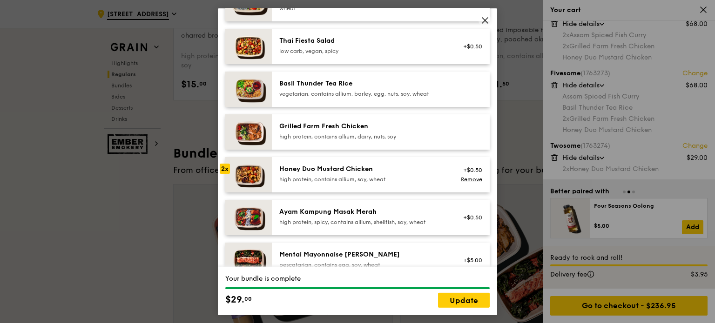
scroll to position [186, 0]
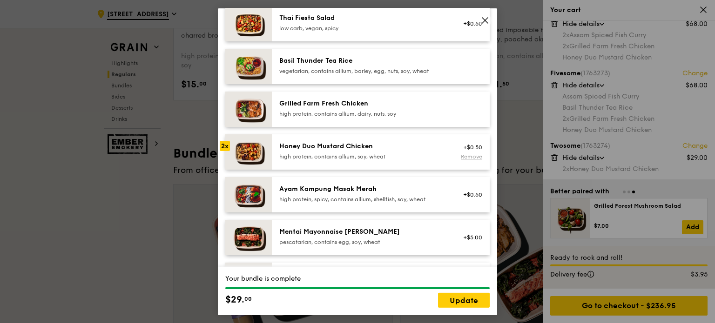
click at [465, 157] on link "Remove" at bounding box center [471, 156] width 21 height 7
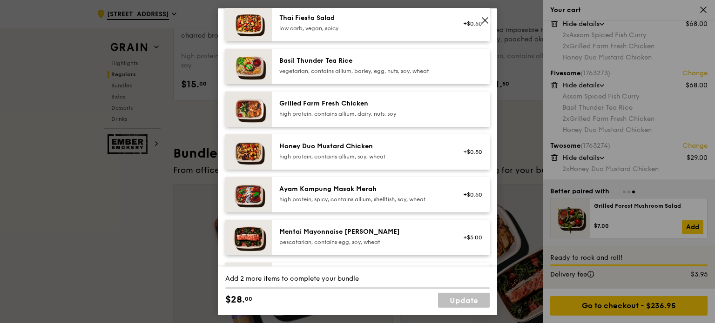
click at [409, 157] on div "high protein, contains allium, soy, wheat" at bounding box center [362, 156] width 167 height 7
click at [413, 116] on div "high protein, contains allium, dairy, nuts, soy" at bounding box center [362, 113] width 167 height 7
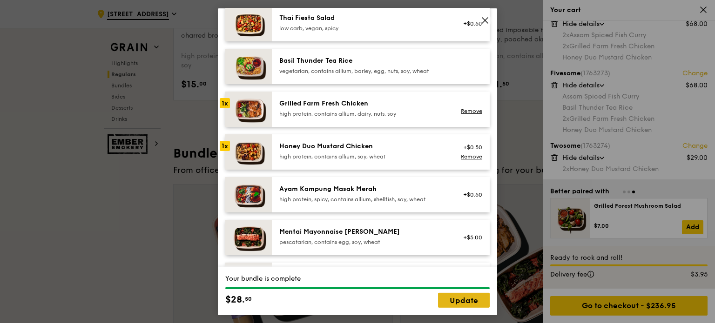
click at [462, 303] on link "Update" at bounding box center [464, 300] width 52 height 15
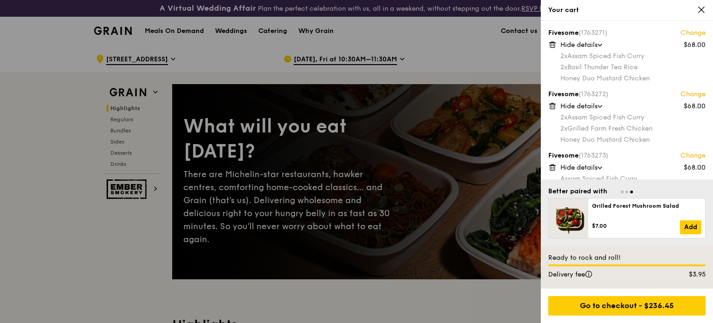
scroll to position [0, 0]
click at [621, 314] on div "Go to checkout - $236.45" at bounding box center [626, 306] width 157 height 20
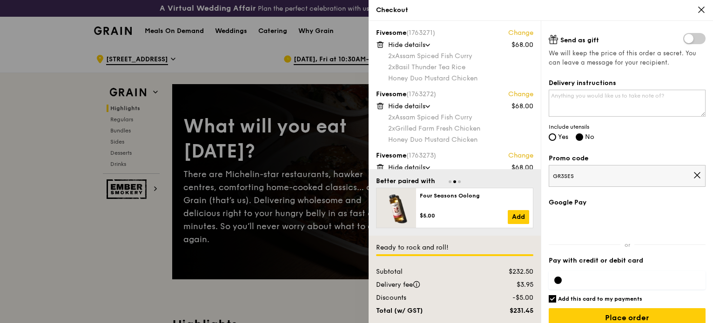
scroll to position [225, 0]
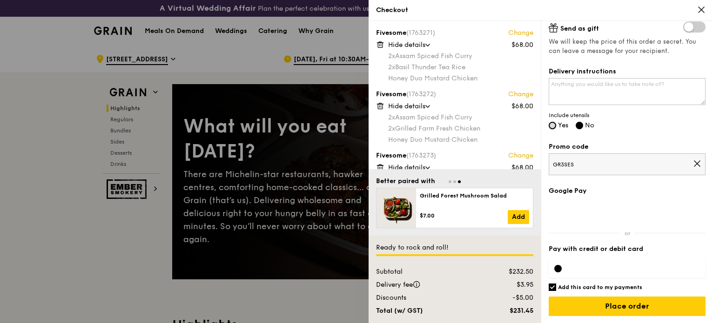
click at [550, 128] on input "Yes" at bounding box center [552, 125] width 7 height 7
radio input "true"
radio input "false"
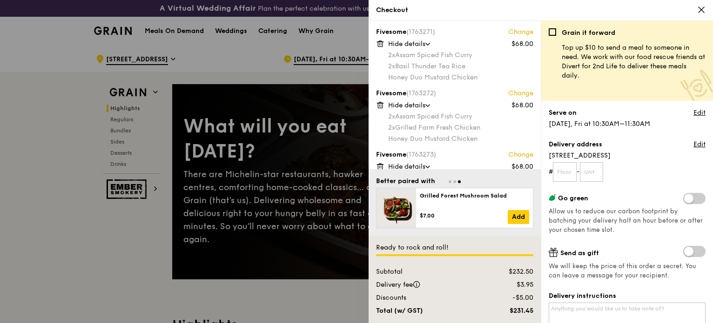
scroll to position [0, 0]
click at [699, 13] on icon at bounding box center [701, 10] width 8 height 8
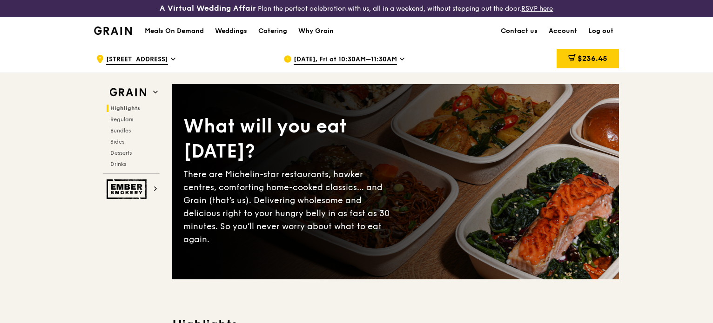
click at [711, 18] on div "Grain logo Meals On Demand Weddings Catering Why Grain Contact us Account Log o…" at bounding box center [356, 31] width 713 height 28
click at [592, 60] on span "$236.45" at bounding box center [592, 58] width 30 height 9
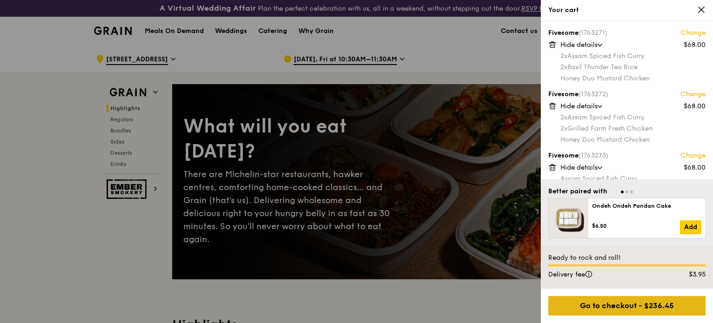
click at [603, 310] on div "Go to checkout - $236.45" at bounding box center [626, 306] width 157 height 20
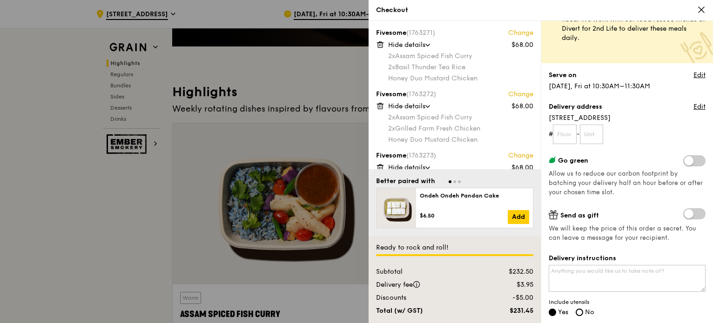
scroll to position [8, 0]
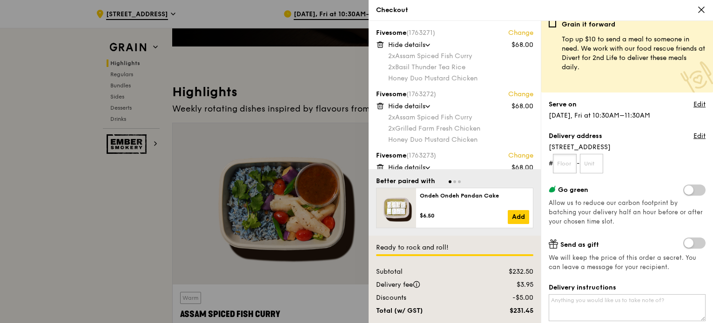
click at [569, 167] on input "text" at bounding box center [565, 164] width 24 height 20
type input "01"
click at [598, 165] on input "text" at bounding box center [592, 164] width 24 height 20
type input "00"
drag, startPoint x: 657, startPoint y: 114, endPoint x: 570, endPoint y: 119, distance: 87.1
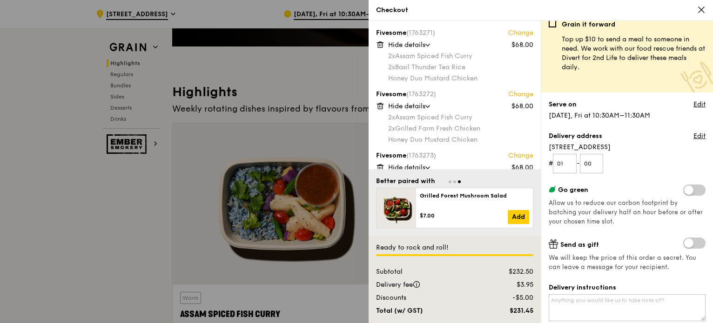
click at [570, 119] on div "Serve on Edit [DATE], Fri at 10:30AM–11:30AM" at bounding box center [627, 110] width 157 height 20
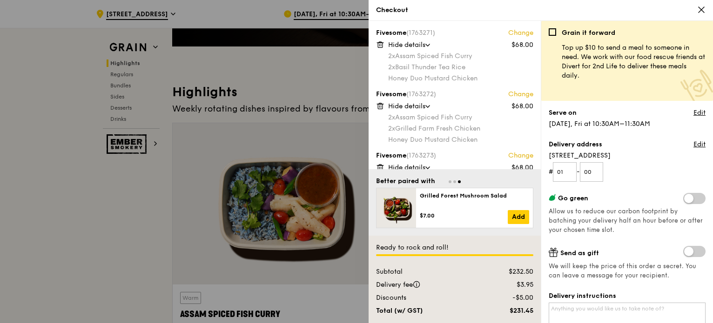
scroll to position [0, 0]
click at [636, 174] on form "# 01 - 00" at bounding box center [627, 172] width 157 height 20
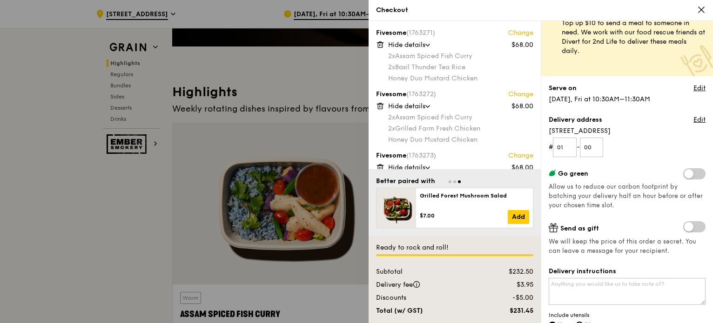
scroll to position [93, 0]
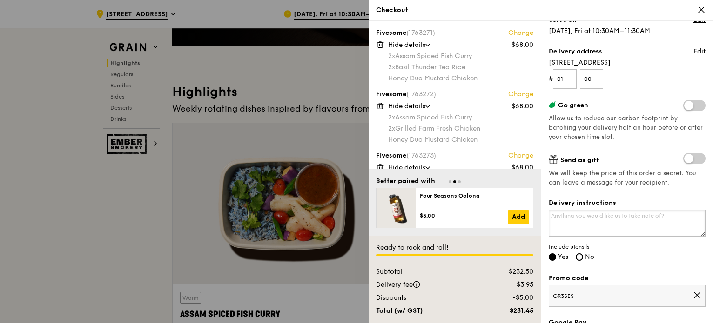
click at [588, 225] on textarea "Delivery instructions" at bounding box center [627, 223] width 157 height 27
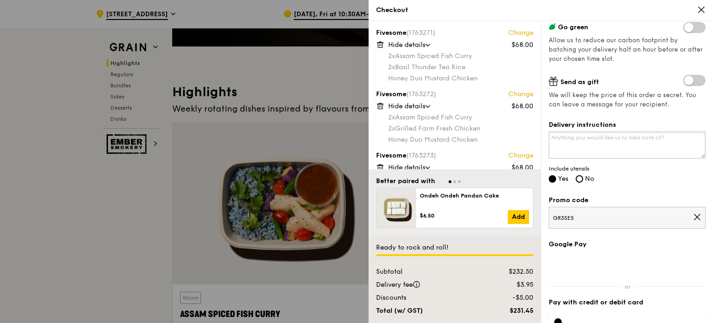
scroll to position [167, 0]
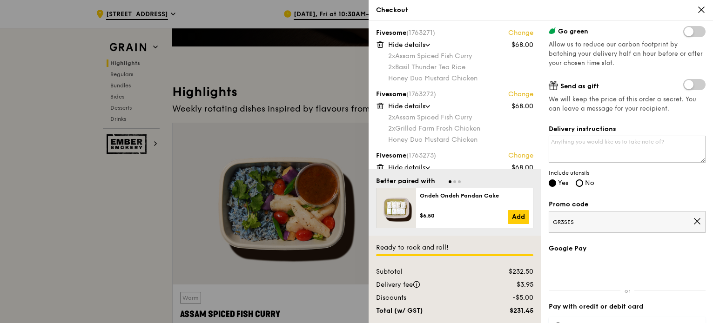
click at [328, 85] on div at bounding box center [356, 161] width 713 height 323
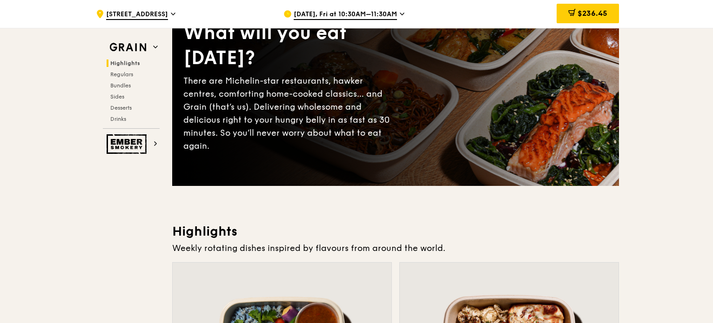
scroll to position [0, 0]
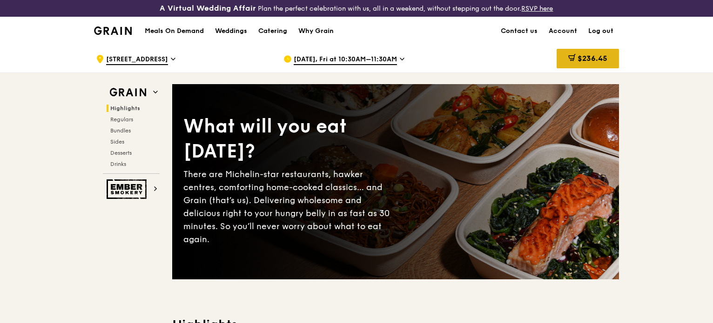
click at [583, 56] on span "$236.45" at bounding box center [592, 58] width 30 height 9
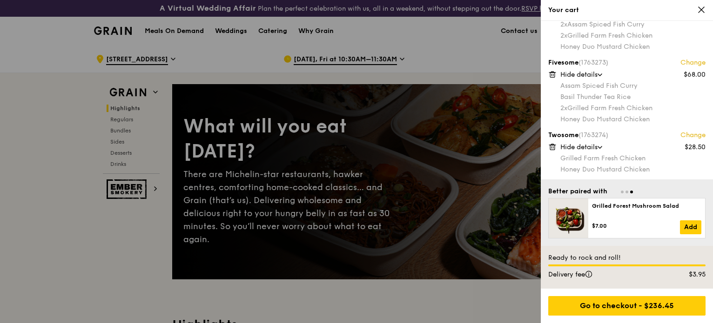
scroll to position [94, 0]
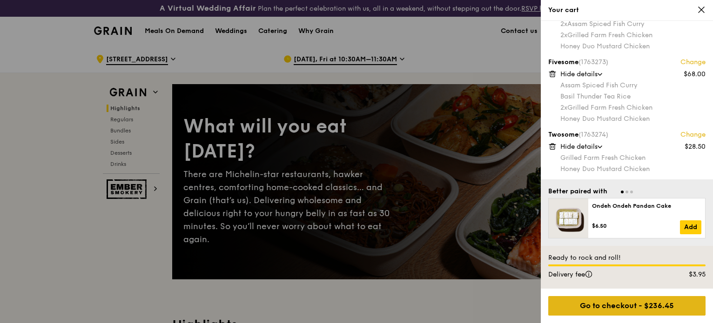
click at [656, 305] on div "Go to checkout - $236.45" at bounding box center [626, 306] width 157 height 20
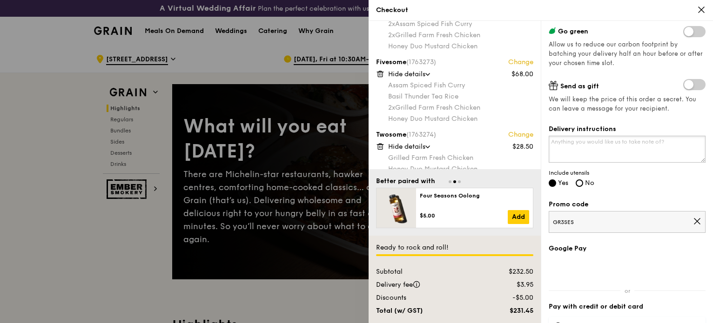
click at [573, 145] on textarea "Delivery instructions" at bounding box center [627, 149] width 157 height 27
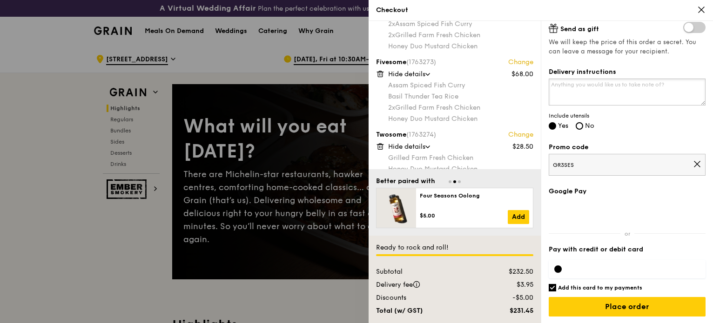
scroll to position [225, 0]
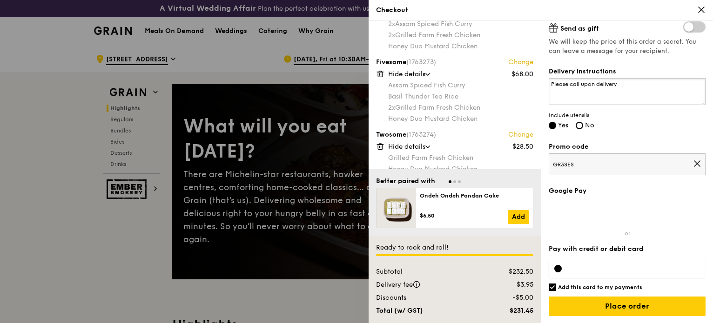
click at [581, 86] on textarea "Please call upon delivery" at bounding box center [627, 91] width 157 height 27
click at [582, 86] on textarea "Please call upon delivery" at bounding box center [627, 91] width 157 height 27
click at [685, 87] on textarea "Please call [PERSON_NAME] ([PHONE_NUMBER]) upon delivery" at bounding box center [627, 91] width 157 height 27
click at [689, 81] on textarea "Please call [PERSON_NAME] ([PHONE_NUMBER]) upon delivery. You may enter from th…" at bounding box center [627, 91] width 157 height 27
click at [550, 94] on textarea "Please call [PERSON_NAME] ([PHONE_NUMBER]) upon delivery. You may enter from th…" at bounding box center [627, 91] width 157 height 27
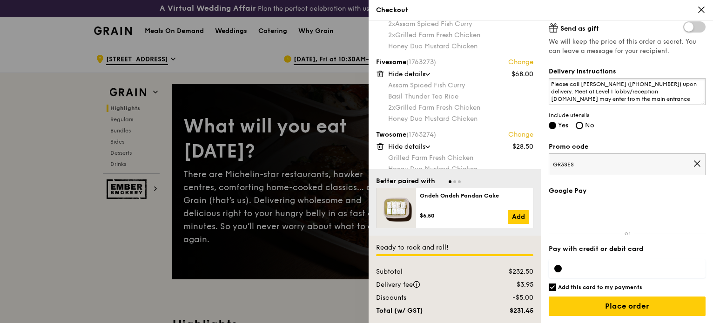
click at [652, 93] on textarea "Please call [PERSON_NAME] ([PHONE_NUMBER]) upon delivery. Meet at Level 1 lobby…" at bounding box center [627, 91] width 157 height 27
drag, startPoint x: 565, startPoint y: 100, endPoint x: 630, endPoint y: 98, distance: 64.7
click at [629, 98] on textarea "Please call [PERSON_NAME] ([PHONE_NUMBER]) upon delivery. Meet at Level 1 lobby…" at bounding box center [627, 91] width 157 height 27
click at [630, 98] on textarea "Please call [PERSON_NAME] ([PHONE_NUMBER]) upon delivery. Meet at Level 1 lobby…" at bounding box center [627, 91] width 157 height 27
click at [589, 100] on textarea "Please call [PERSON_NAME] ([PHONE_NUMBER]) upon delivery. Meet at Level 1 lobby…" at bounding box center [627, 91] width 157 height 27
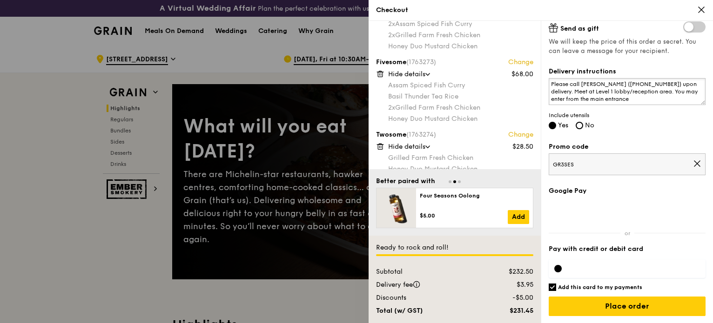
click at [629, 102] on textarea "Please call [PERSON_NAME] ([PHONE_NUMBER]) upon delivery. Meet at Level 1 lobby…" at bounding box center [627, 91] width 157 height 27
drag, startPoint x: 618, startPoint y: 102, endPoint x: 591, endPoint y: 102, distance: 27.0
click at [591, 102] on textarea "Please call [PERSON_NAME] ([PHONE_NUMBER]) upon delivery. Meet at Level 1 lobby…" at bounding box center [627, 91] width 157 height 27
click at [589, 101] on textarea "Please call [PERSON_NAME] ([PHONE_NUMBER]) upon delivery. Meet at Level 1 lobby…" at bounding box center [627, 91] width 157 height 27
click at [616, 102] on textarea "Please call [PERSON_NAME] ([PHONE_NUMBER]) upon delivery. Meet at Level 1 lobby…" at bounding box center [627, 91] width 157 height 27
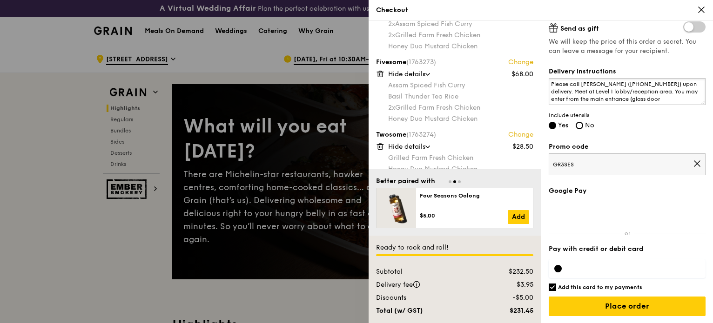
drag, startPoint x: 571, startPoint y: 97, endPoint x: 633, endPoint y: 94, distance: 61.5
click at [632, 94] on textarea "Please call [PERSON_NAME] ([PHONE_NUMBER]) upon delivery. Meet at Level 1 lobby…" at bounding box center [627, 91] width 157 height 27
click at [645, 101] on textarea "Please call [PERSON_NAME] ([PHONE_NUMBER]) upon delivery. Meet at Level 1 lobby…" at bounding box center [627, 91] width 157 height 27
drag, startPoint x: 654, startPoint y: 87, endPoint x: 590, endPoint y: 95, distance: 64.3
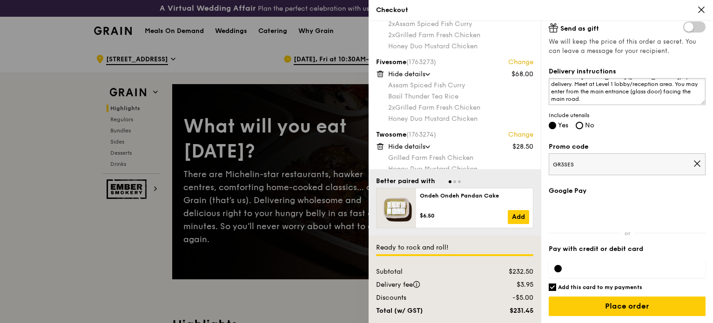
click at [590, 96] on textarea "Please call [PERSON_NAME] ([PHONE_NUMBER]) upon delivery. Meet at Level 1 lobby…" at bounding box center [627, 91] width 157 height 27
click at [563, 99] on textarea "Please call [PERSON_NAME] ([PHONE_NUMBER]) upon delivery. Meet at Level 1 lobby…" at bounding box center [627, 91] width 157 height 27
drag, startPoint x: 560, startPoint y: 98, endPoint x: 597, endPoint y: 99, distance: 37.7
click at [597, 99] on textarea "Please call [PERSON_NAME] ([PHONE_NUMBER]) upon delivery. Meet at Level 1 lobby…" at bounding box center [627, 91] width 157 height 27
click at [601, 102] on textarea "Please call [PERSON_NAME] ([PHONE_NUMBER]) upon delivery. Meet at Level 1 lobby…" at bounding box center [627, 91] width 157 height 27
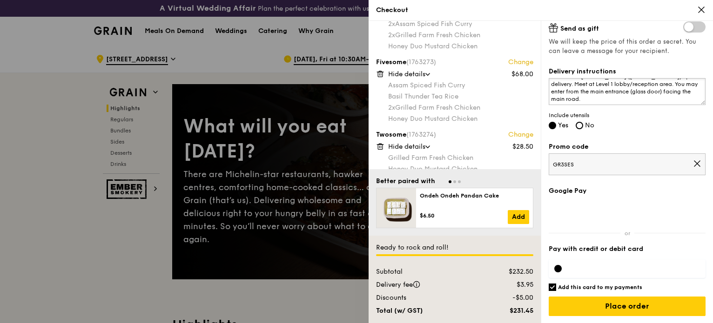
drag, startPoint x: 599, startPoint y: 102, endPoint x: 580, endPoint y: 98, distance: 19.9
click at [580, 98] on textarea "Please call [PERSON_NAME] ([PHONE_NUMBER]) upon delivery. Meet at Level 1 lobby…" at bounding box center [627, 91] width 157 height 27
drag, startPoint x: 664, startPoint y: 93, endPoint x: 666, endPoint y: 98, distance: 5.9
click at [666, 98] on textarea "Please call [PERSON_NAME] ([PHONE_NUMBER]) upon delivery. Meet at Level 1 lobby…" at bounding box center [627, 91] width 157 height 27
click at [602, 101] on textarea "Please call [PERSON_NAME] ([PHONE_NUMBER]) upon delivery. Meet at Level 1 lobby…" at bounding box center [627, 91] width 157 height 27
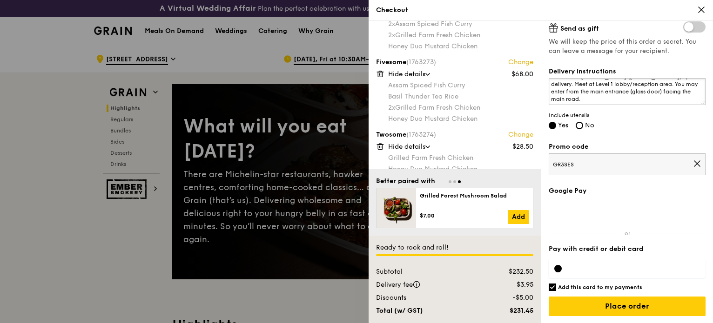
drag, startPoint x: 584, startPoint y: 94, endPoint x: 662, endPoint y: 99, distance: 77.9
click at [662, 99] on textarea "Please call [PERSON_NAME] ([PHONE_NUMBER]) upon delivery. Meet at Level 1 lobby…" at bounding box center [627, 91] width 157 height 27
click at [633, 101] on textarea "Please call [PERSON_NAME] ([PHONE_NUMBER]) upon delivery. Meet at Level 1 lobby…" at bounding box center [627, 91] width 157 height 27
click at [653, 92] on textarea "Please call [PERSON_NAME] ([PHONE_NUMBER]) upon delivery. Meet at Level 1 lobby…" at bounding box center [627, 91] width 157 height 27
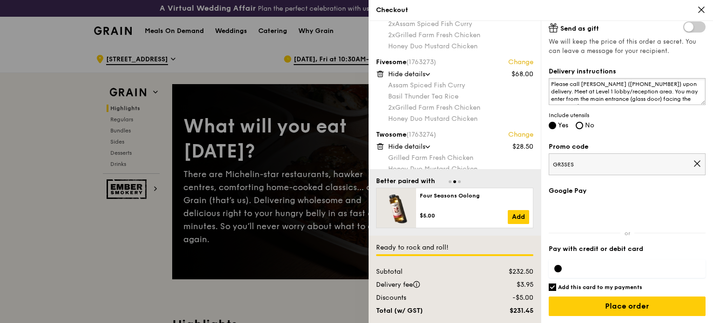
drag, startPoint x: 601, startPoint y: 100, endPoint x: 550, endPoint y: 81, distance: 54.5
click at [550, 81] on textarea "Please call [PERSON_NAME] ([PHONE_NUMBER]) upon delivery. Meet at Level 1 lobby…" at bounding box center [627, 91] width 157 height 27
click at [596, 101] on textarea "Please call [PERSON_NAME] ([PHONE_NUMBER]) upon delivery. Meet at Level 1 lobby…" at bounding box center [627, 91] width 157 height 27
click at [589, 100] on textarea "Please call [PERSON_NAME] ([PHONE_NUMBER]) upon delivery. Meet at Level 1 lobby…" at bounding box center [627, 91] width 157 height 27
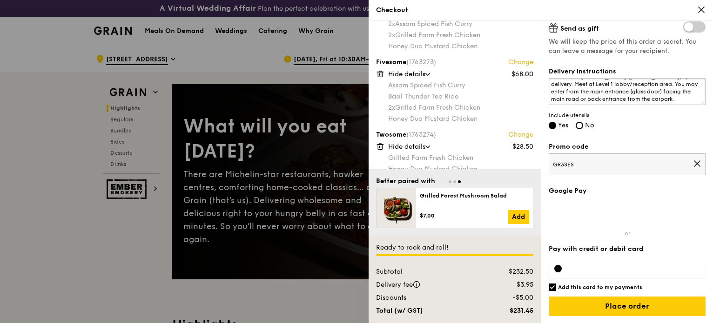
drag, startPoint x: 597, startPoint y: 100, endPoint x: 671, endPoint y: 97, distance: 74.5
click at [671, 97] on textarea "Please call [PERSON_NAME] ([PHONE_NUMBER]) upon delivery. Meet at Level 1 lobby…" at bounding box center [627, 91] width 157 height 27
drag, startPoint x: 685, startPoint y: 100, endPoint x: 548, endPoint y: 79, distance: 138.4
click at [549, 79] on textarea "Please call [PERSON_NAME] ([PHONE_NUMBER]) upon delivery. Meet at Level 1 lobby…" at bounding box center [627, 91] width 157 height 27
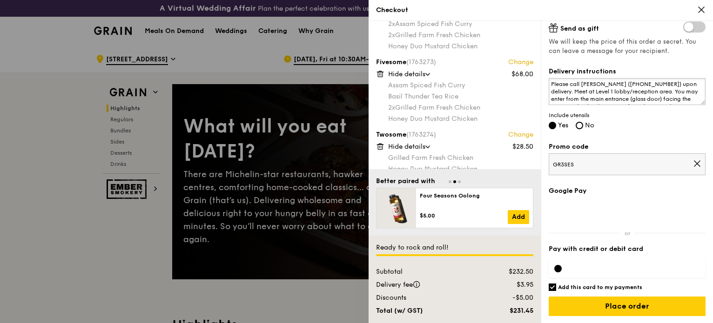
drag, startPoint x: 686, startPoint y: 100, endPoint x: 546, endPoint y: 80, distance: 141.6
click at [546, 80] on div "Grain it forward Top up $10 to send a meal to someone in need. We work with our…" at bounding box center [627, 172] width 172 height 302
type textarea "Please call [PERSON_NAME] ([PHONE_NUMBER]) upon delivery. Meet at Level 1 lobby…"
click at [638, 122] on div "Delivery instructions Please call [PERSON_NAME] ([PHONE_NUMBER]) upon delivery.…" at bounding box center [627, 99] width 157 height 64
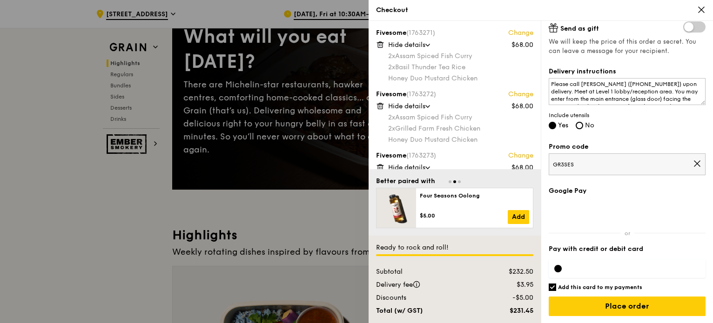
scroll to position [93, 0]
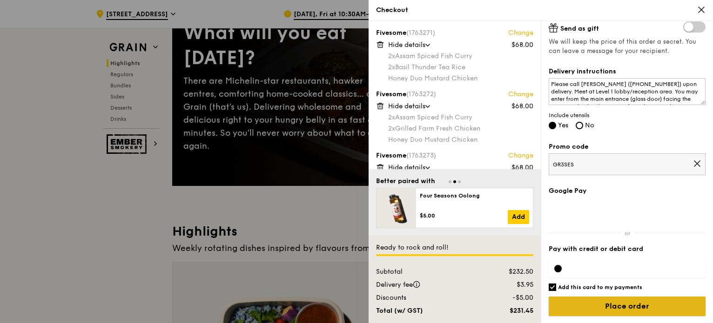
click at [610, 307] on input "Place order" at bounding box center [627, 307] width 157 height 20
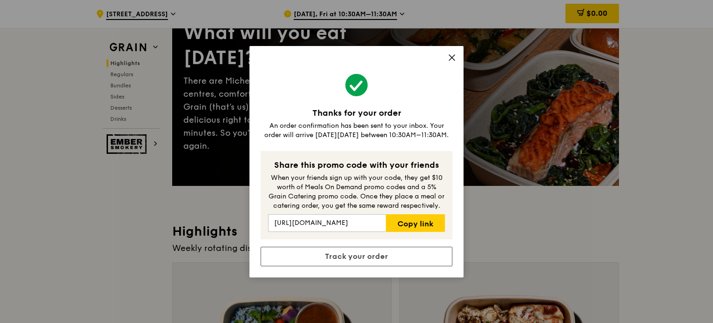
click at [539, 246] on div "Thanks for your order An order confirmation has been sent to your inbox. Your o…" at bounding box center [356, 161] width 713 height 323
click at [452, 58] on icon at bounding box center [452, 58] width 6 height 6
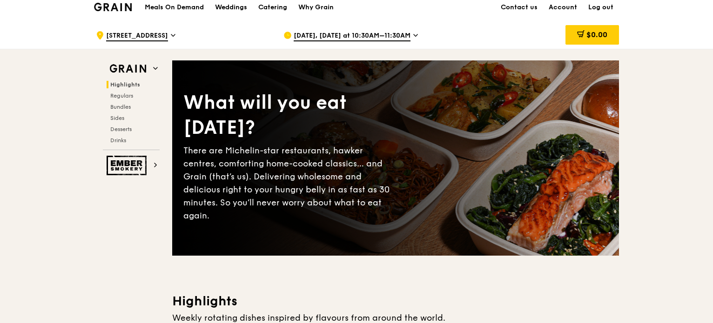
scroll to position [0, 0]
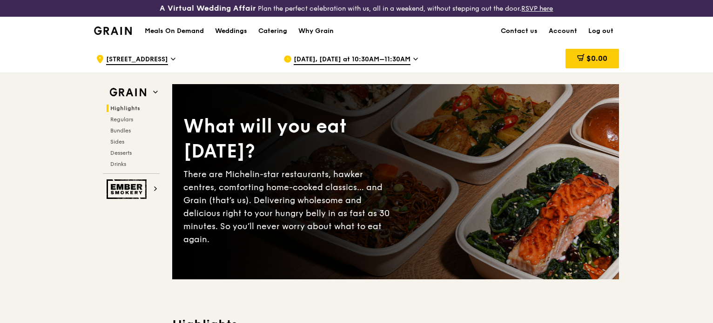
click at [402, 56] on span "[DATE], [DATE] at 10:30AM–11:30AM" at bounding box center [352, 60] width 117 height 10
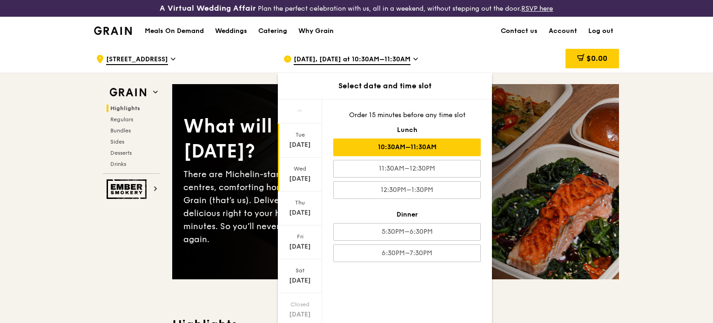
click at [302, 188] on div "[DATE]" at bounding box center [300, 175] width 44 height 34
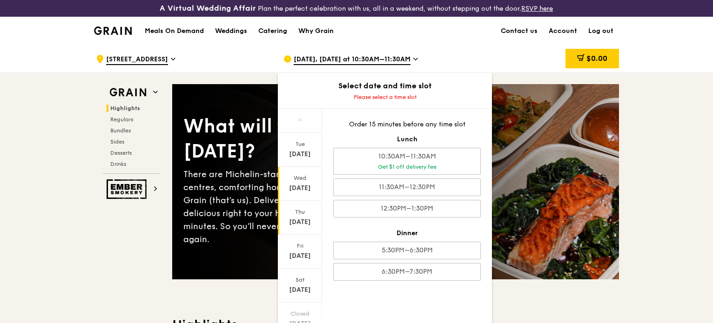
click at [305, 221] on div "[DATE]" at bounding box center [299, 222] width 41 height 9
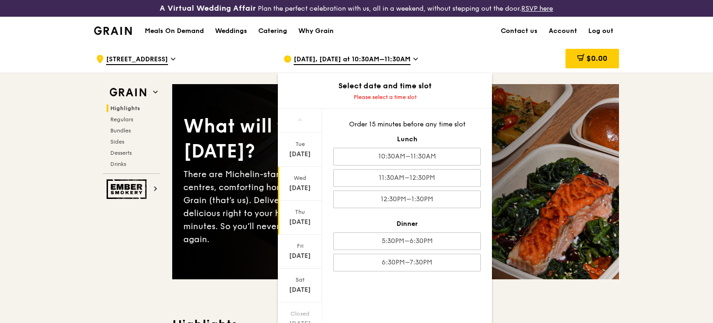
click at [301, 189] on div "[DATE]" at bounding box center [299, 188] width 41 height 9
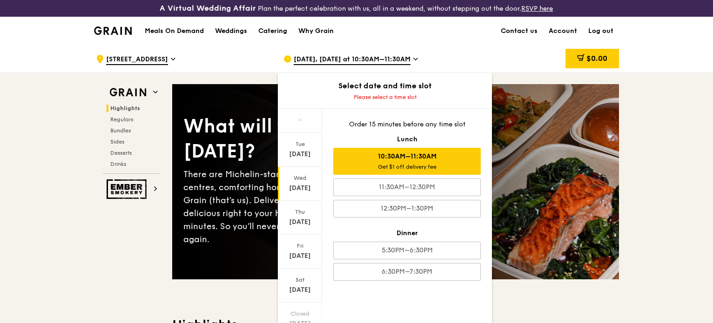
click at [376, 167] on div "Get $1 off delivery fee" at bounding box center [406, 166] width 139 height 7
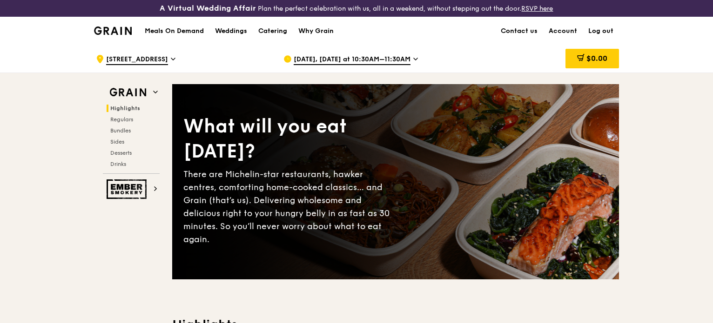
click at [445, 65] on div "[DATE], [DATE] at 10:30AM–11:30AM" at bounding box center [369, 59] width 173 height 28
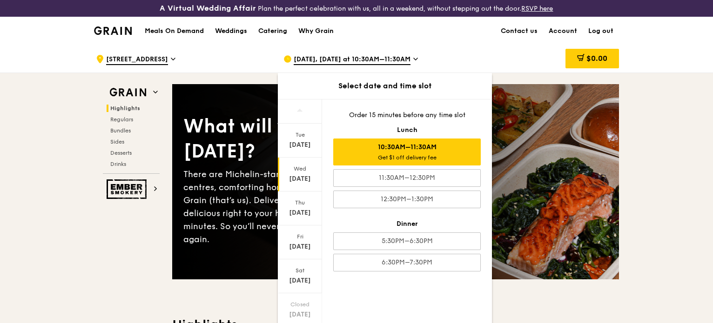
click at [489, 58] on div "$0.00" at bounding box center [544, 59] width 150 height 28
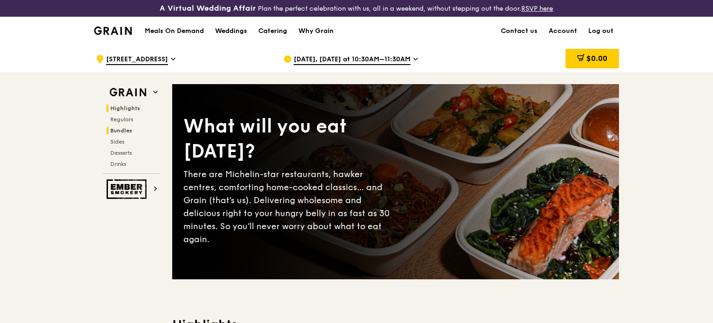
click at [118, 132] on span "Bundles" at bounding box center [121, 130] width 22 height 7
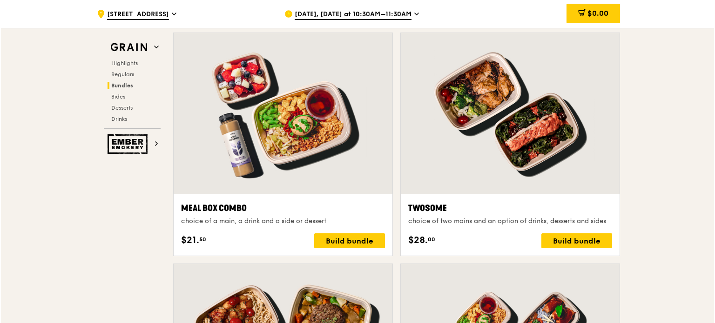
scroll to position [1412, 0]
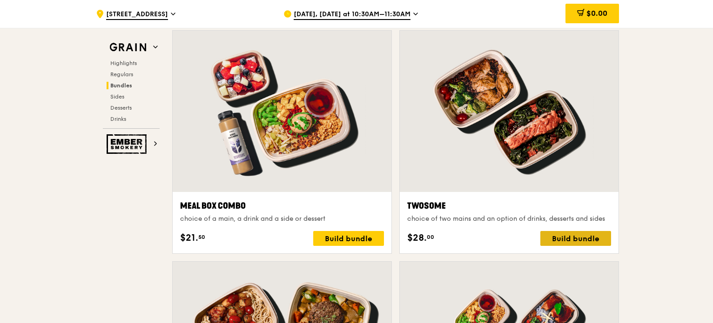
click at [577, 242] on div "Build bundle" at bounding box center [575, 238] width 71 height 15
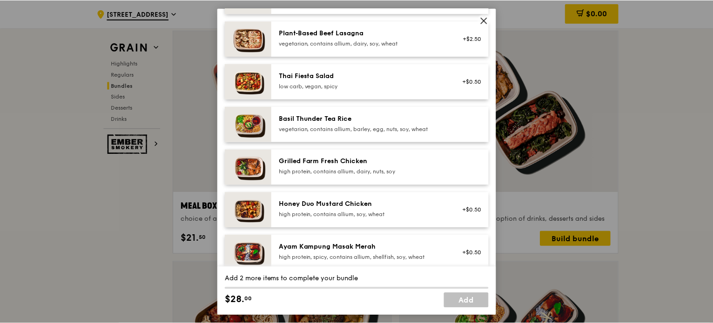
scroll to position [93, 0]
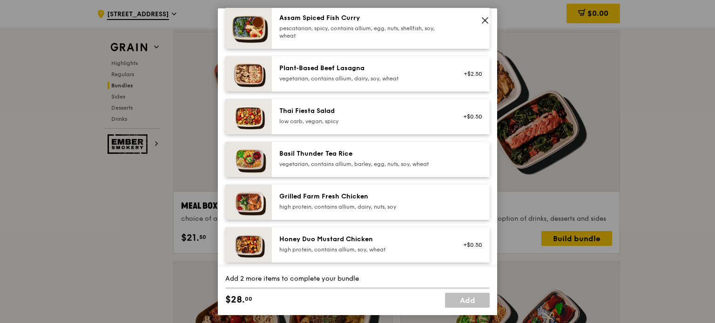
click at [321, 209] on div "high protein, contains allium, dairy, nuts, soy" at bounding box center [362, 206] width 167 height 7
click at [322, 240] on div "Honey Duo Mustard Chicken" at bounding box center [362, 238] width 167 height 9
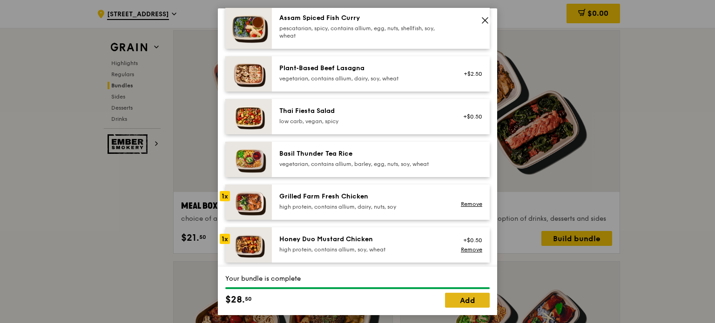
click at [463, 302] on link "Add" at bounding box center [467, 300] width 45 height 15
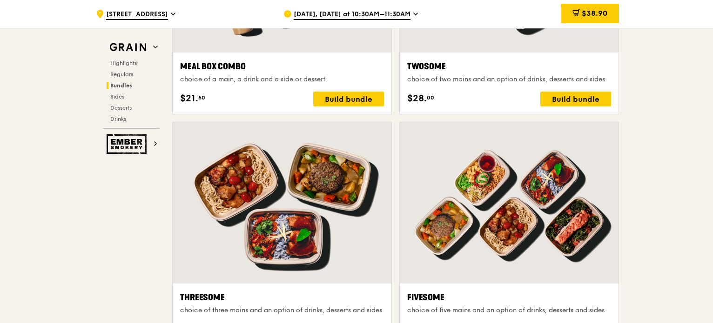
scroll to position [1691, 0]
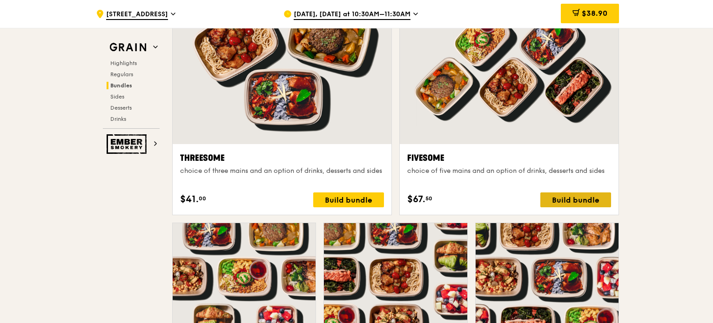
click at [599, 201] on div "Build bundle" at bounding box center [575, 200] width 71 height 15
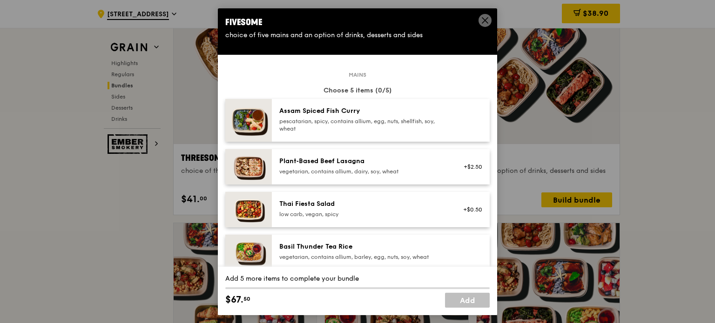
click at [485, 25] on span at bounding box center [485, 21] width 8 height 10
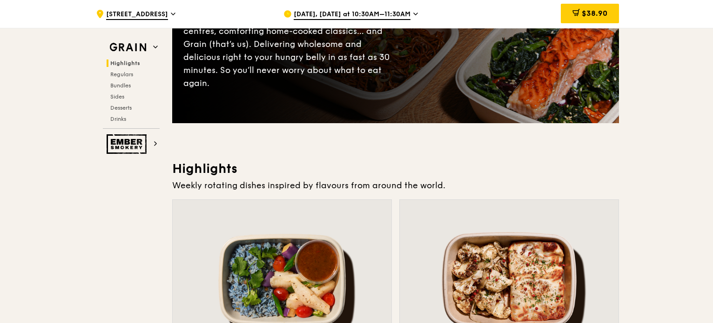
scroll to position [0, 0]
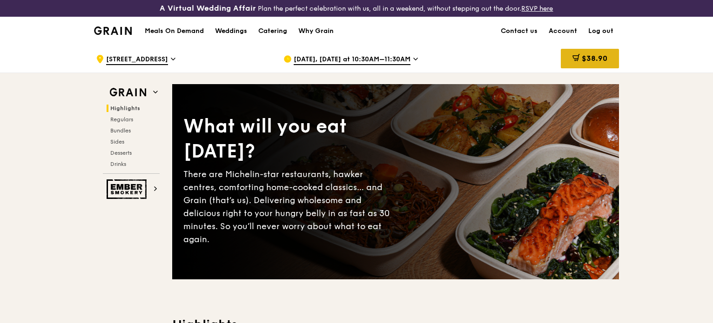
click at [575, 61] on span at bounding box center [575, 59] width 7 height 10
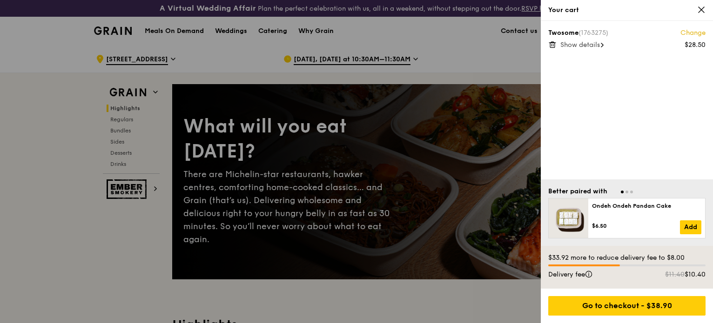
click at [689, 33] on link "Change" at bounding box center [692, 32] width 25 height 9
click at [553, 46] on icon at bounding box center [552, 44] width 8 height 8
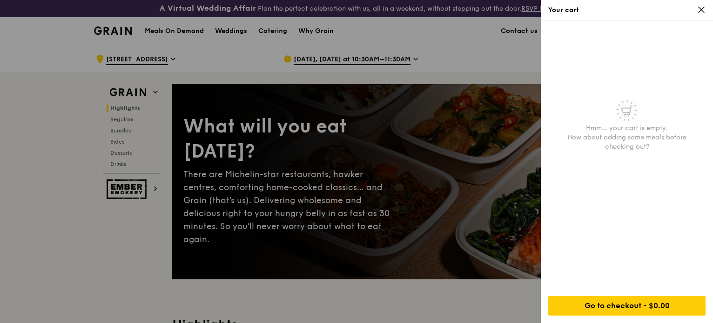
click at [703, 11] on icon at bounding box center [701, 10] width 8 height 8
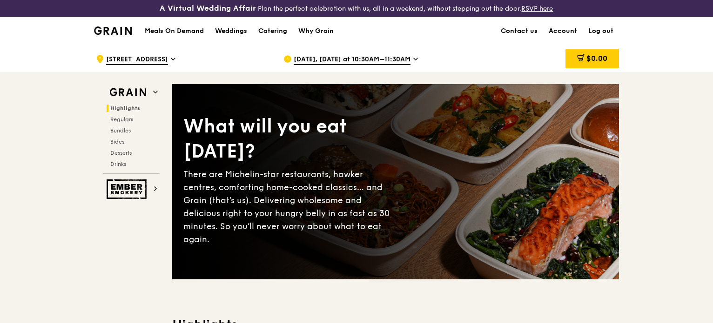
click at [597, 29] on link "Log out" at bounding box center [600, 31] width 36 height 28
click at [603, 32] on link "Log in" at bounding box center [603, 31] width 31 height 28
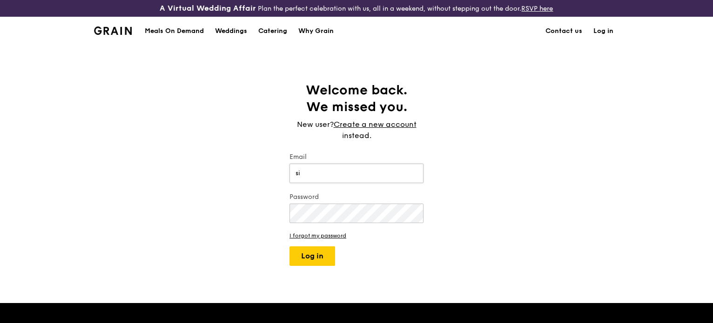
type input "s"
type input "[EMAIL_ADDRESS][DOMAIN_NAME]"
click at [289, 247] on button "Log in" at bounding box center [312, 257] width 46 height 20
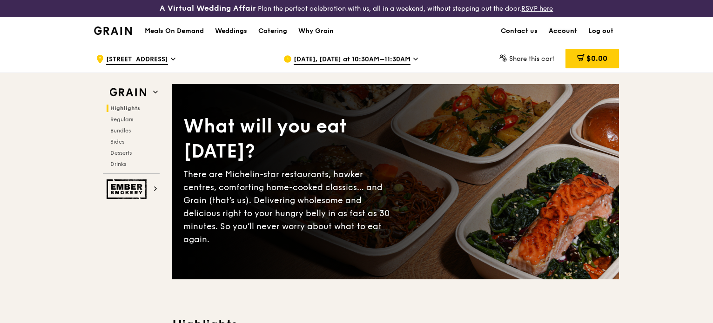
click at [559, 27] on link "Account" at bounding box center [563, 31] width 40 height 28
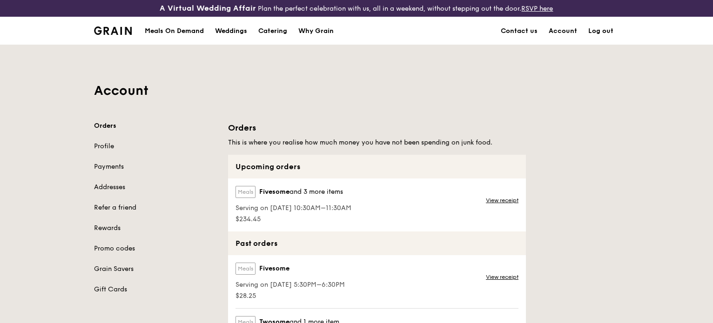
click at [298, 206] on span "Serving on [DATE] 10:30AM–11:30AM" at bounding box center [293, 208] width 116 height 9
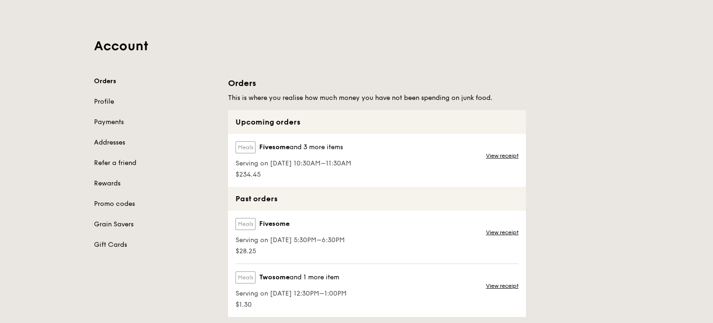
scroll to position [47, 0]
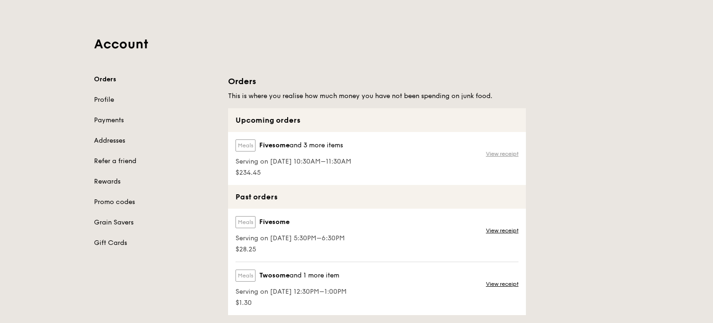
click at [502, 155] on link "View receipt" at bounding box center [502, 153] width 33 height 7
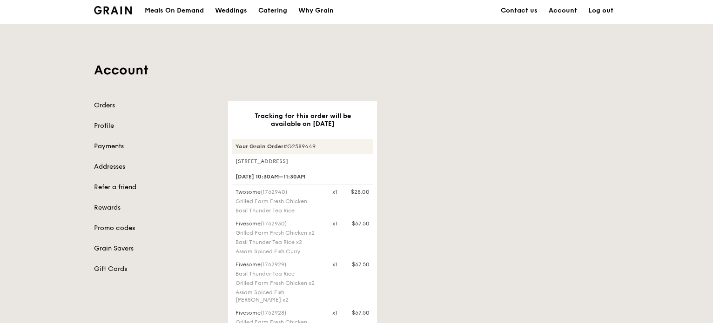
scroll to position [279, 0]
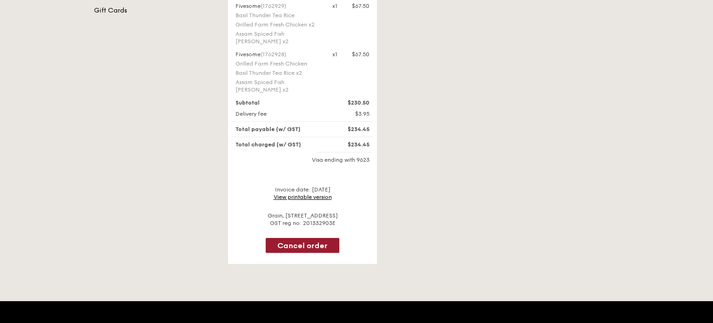
click at [317, 238] on button "Cancel order" at bounding box center [303, 245] width 74 height 15
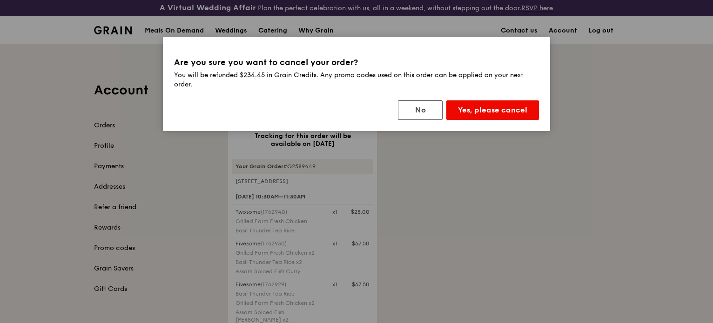
scroll to position [0, 0]
click at [518, 118] on button "Yes, please cancel" at bounding box center [492, 110] width 93 height 20
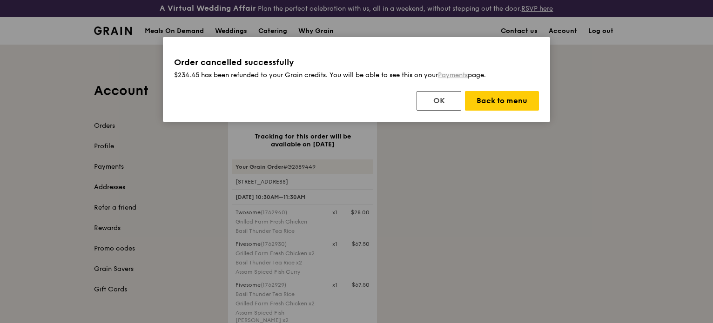
click at [464, 76] on link "Payments" at bounding box center [453, 75] width 30 height 8
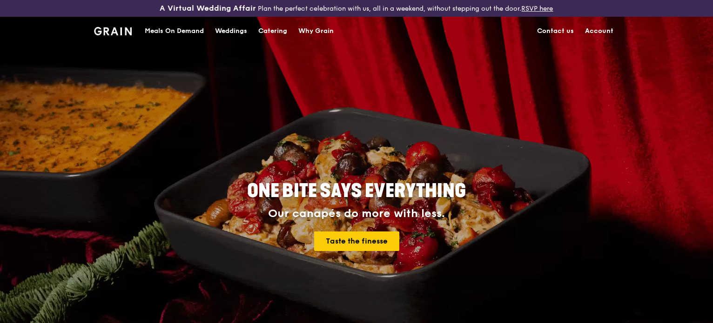
click at [595, 30] on link "Account" at bounding box center [599, 31] width 40 height 28
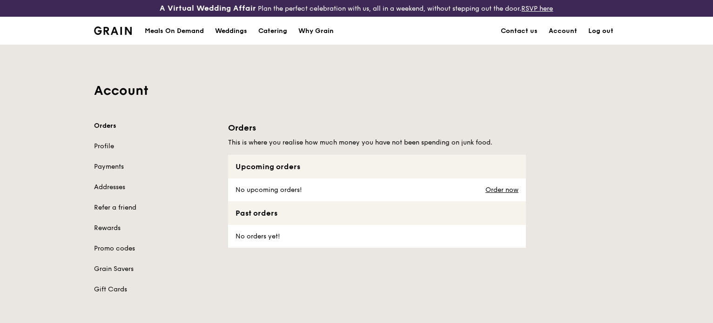
click at [107, 137] on div "Orders Profile Payments Addresses Refer a friend Rewards Promo codes Grain Save…" at bounding box center [155, 207] width 123 height 173
click at [107, 147] on link "Profile" at bounding box center [155, 146] width 123 height 9
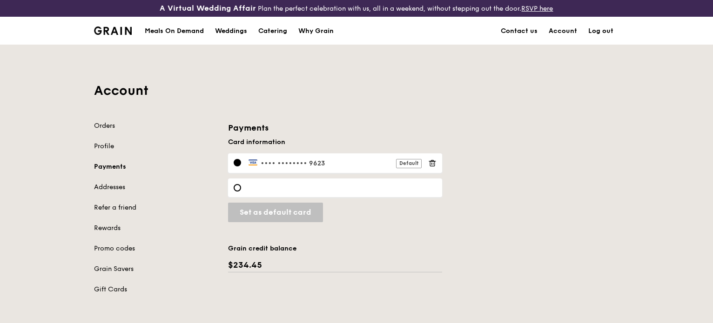
click at [281, 164] on span "•••• ••••" at bounding box center [277, 164] width 32 height 8
click at [241, 167] on div "•••• •••• •••• 9623 Default" at bounding box center [335, 164] width 214 height 20
click at [105, 122] on link "Orders" at bounding box center [155, 125] width 123 height 9
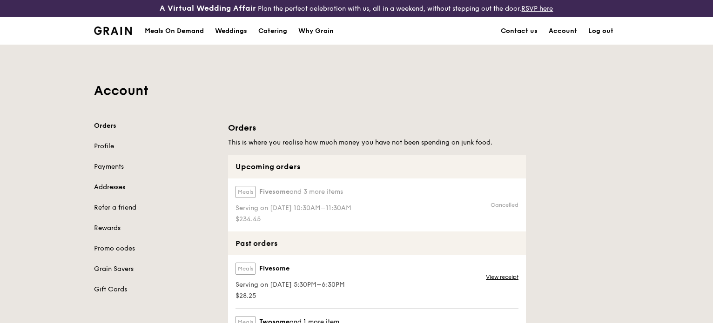
click at [116, 234] on div "Orders Profile Payments Addresses Refer a friend Rewards Promo codes Grain Save…" at bounding box center [155, 207] width 123 height 173
click at [114, 227] on link "Rewards" at bounding box center [155, 228] width 123 height 9
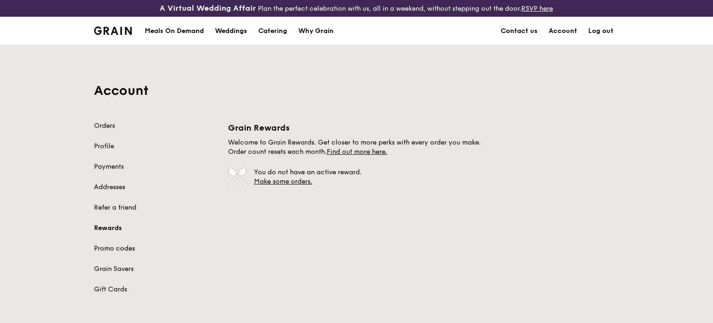
click at [108, 248] on link "Promo codes" at bounding box center [155, 248] width 123 height 9
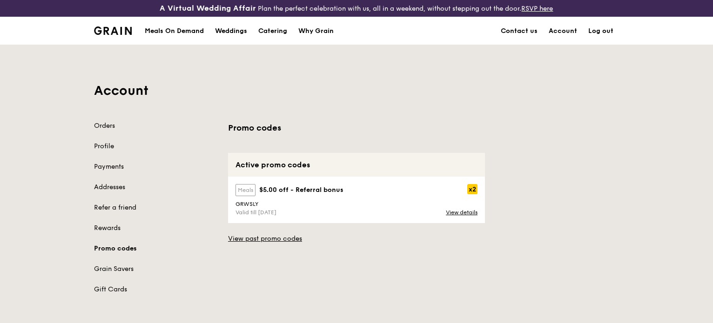
click at [274, 187] on strong "$5.00 off - Referral bonus" at bounding box center [301, 190] width 84 height 8
click at [461, 213] on link "View details" at bounding box center [462, 212] width 32 height 7
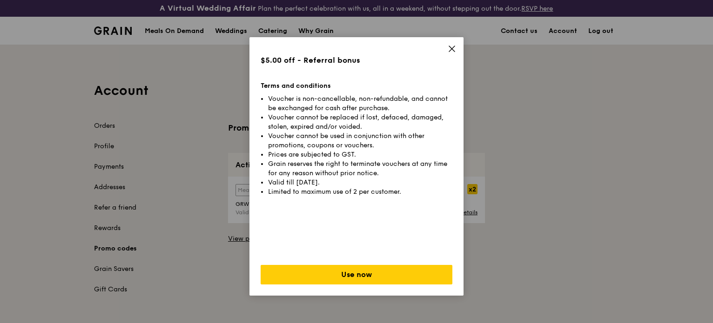
click at [449, 47] on icon at bounding box center [452, 49] width 6 height 6
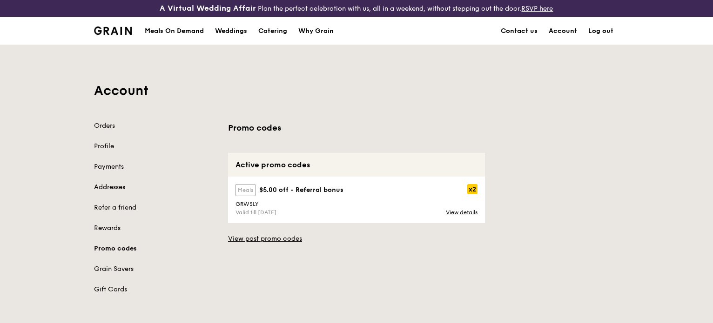
click at [595, 34] on link "Log out" at bounding box center [600, 31] width 36 height 28
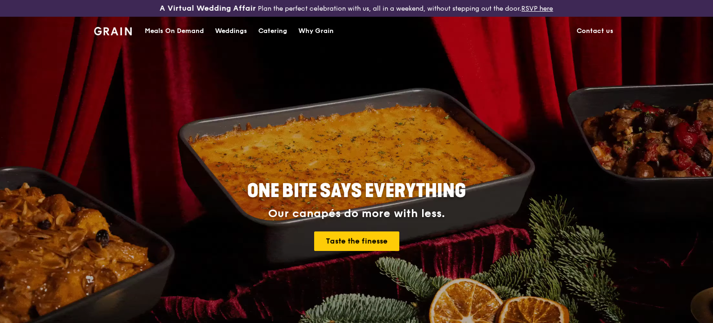
click at [121, 32] on img at bounding box center [113, 31] width 38 height 8
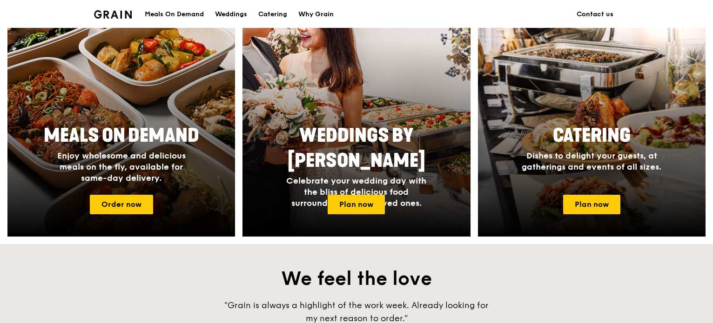
scroll to position [372, 0]
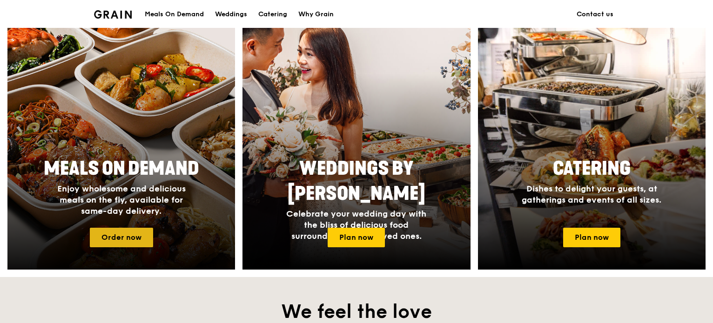
click at [114, 233] on link "Order now" at bounding box center [121, 238] width 63 height 20
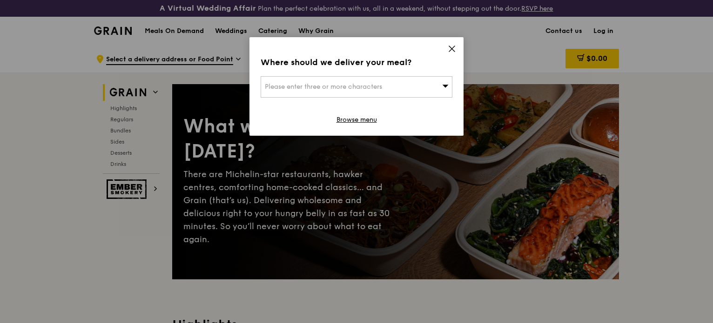
click at [451, 46] on icon at bounding box center [452, 49] width 8 height 8
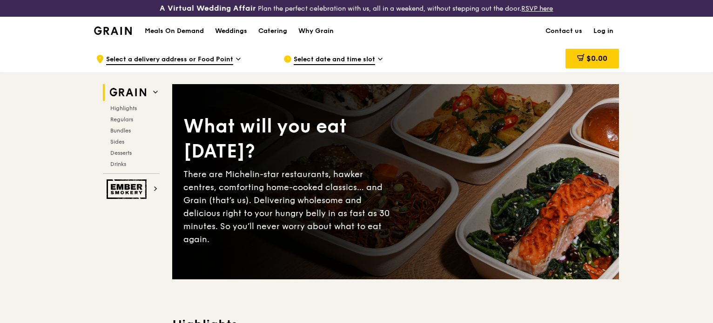
click at [603, 31] on link "Log in" at bounding box center [603, 31] width 31 height 28
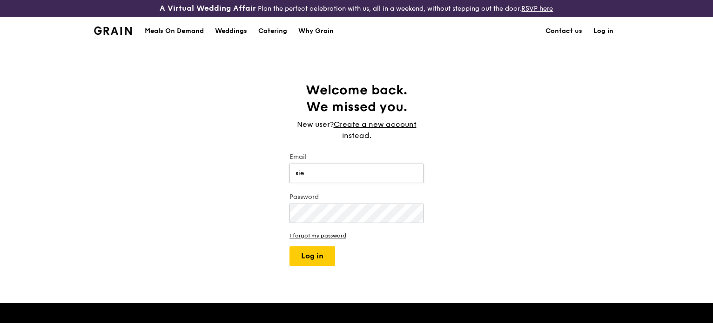
type input "[EMAIL_ADDRESS][DOMAIN_NAME]"
click at [289, 247] on button "Log in" at bounding box center [312, 257] width 46 height 20
